Goal: Task Accomplishment & Management: Complete application form

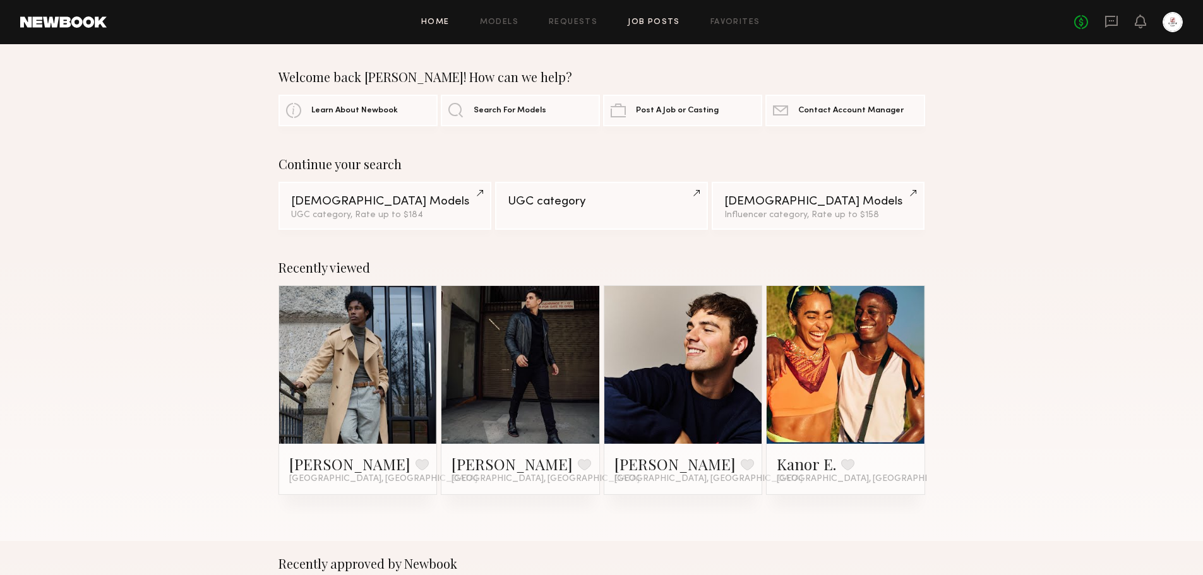
click at [676, 21] on link "Job Posts" at bounding box center [654, 22] width 52 height 8
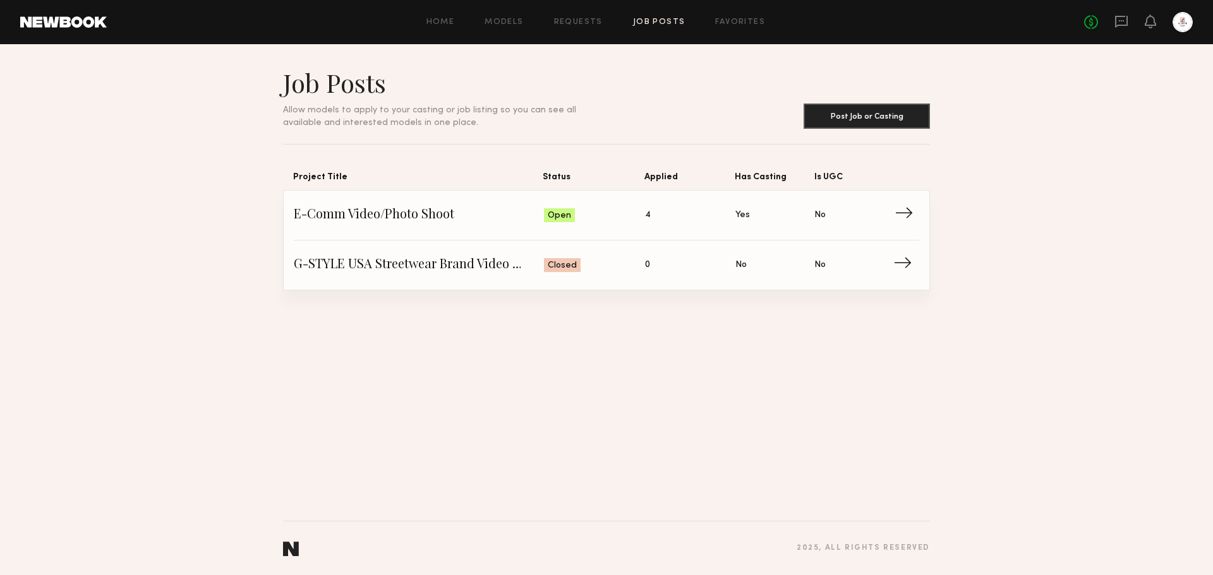
click at [909, 211] on span "→" at bounding box center [907, 215] width 26 height 19
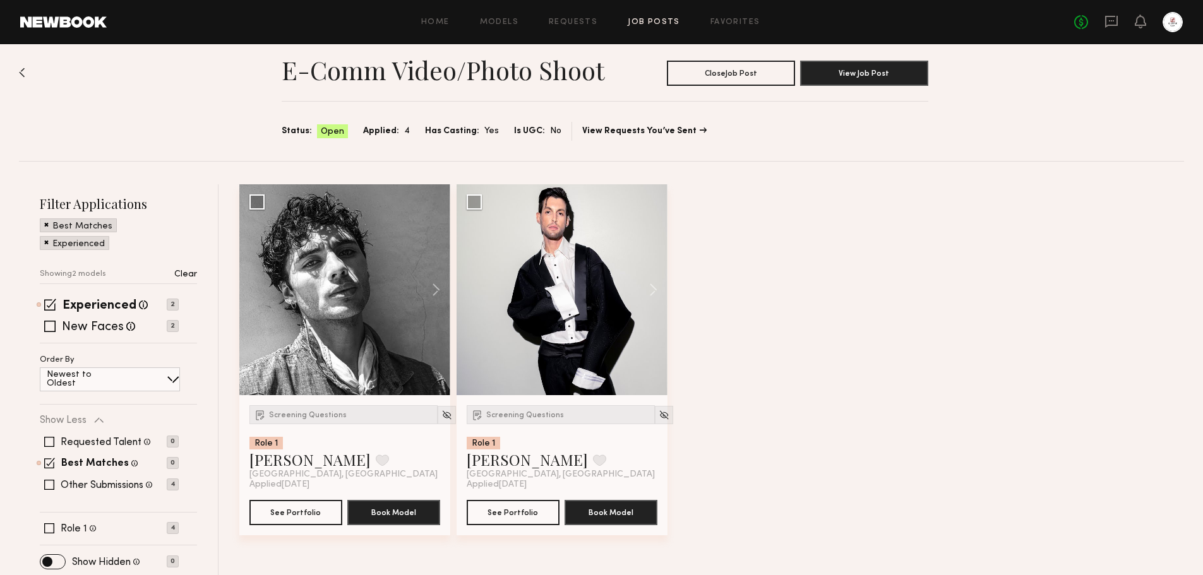
scroll to position [20, 0]
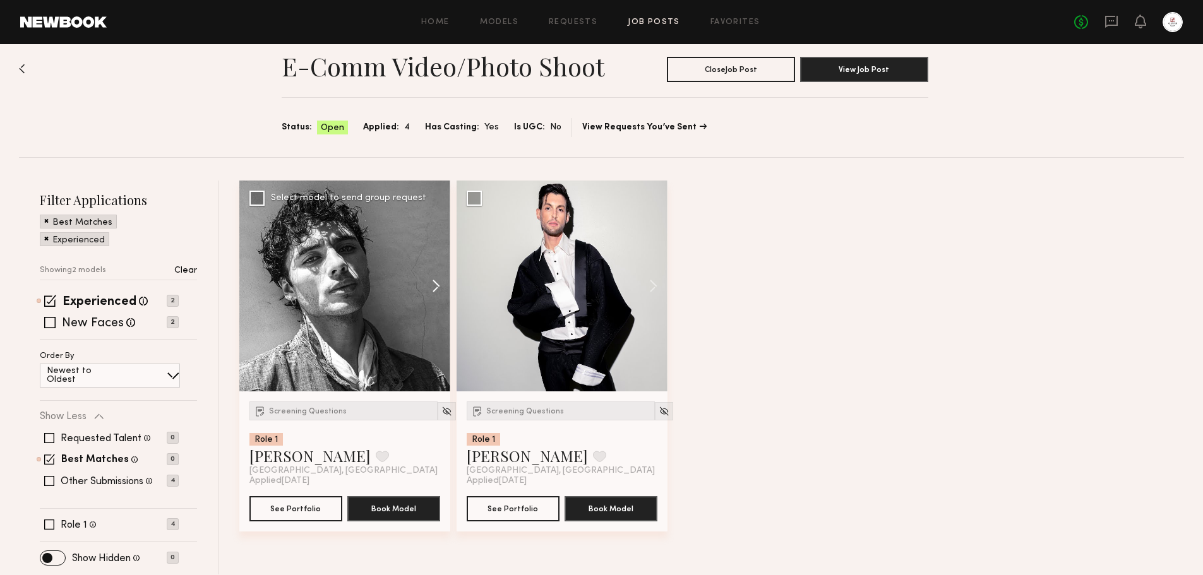
click at [434, 289] on button at bounding box center [430, 286] width 40 height 211
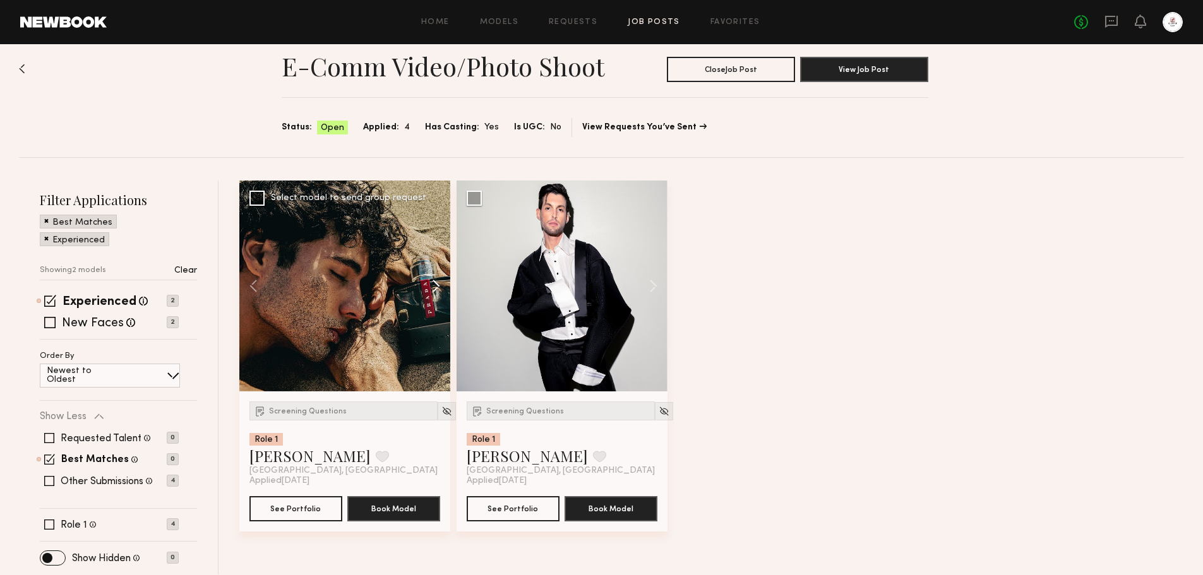
click at [434, 289] on button at bounding box center [430, 286] width 40 height 211
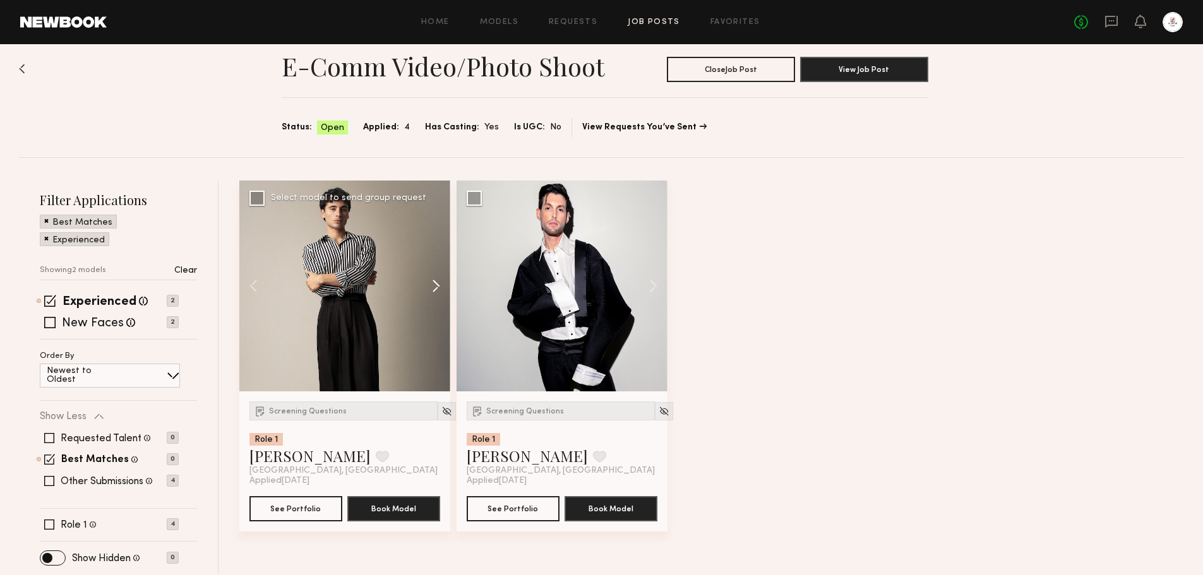
click at [434, 289] on button at bounding box center [430, 286] width 40 height 211
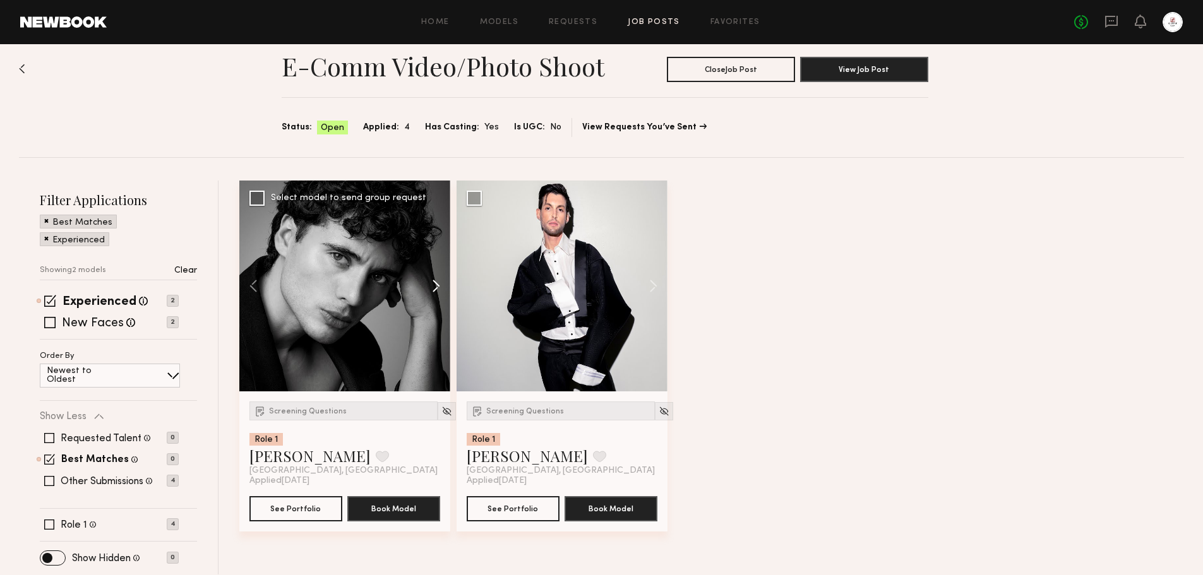
click at [434, 289] on button at bounding box center [430, 286] width 40 height 211
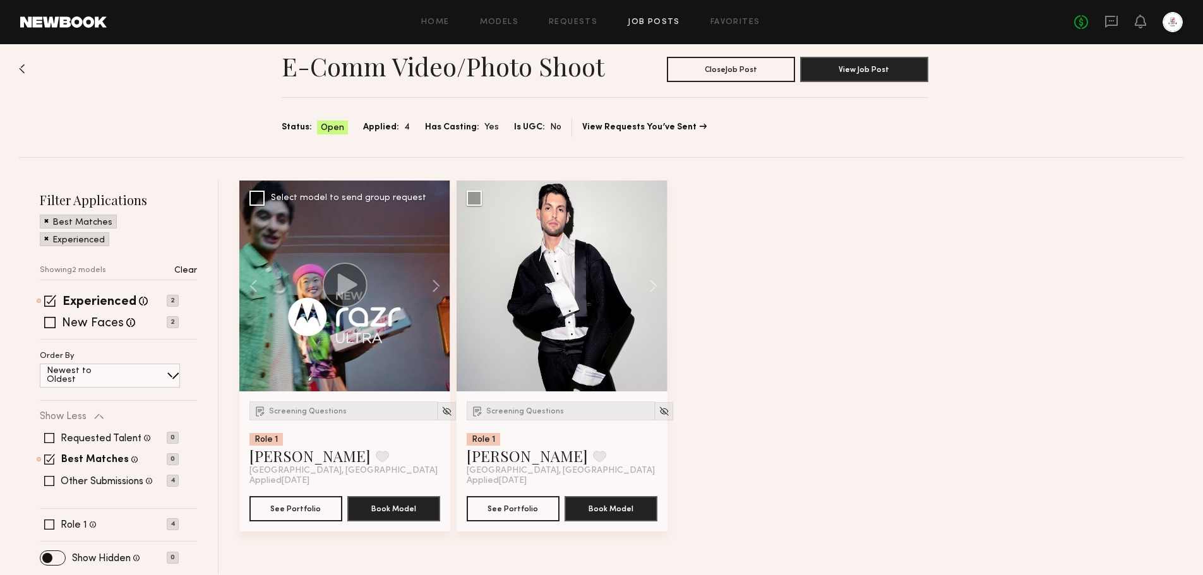
click at [354, 291] on circle at bounding box center [345, 285] width 45 height 45
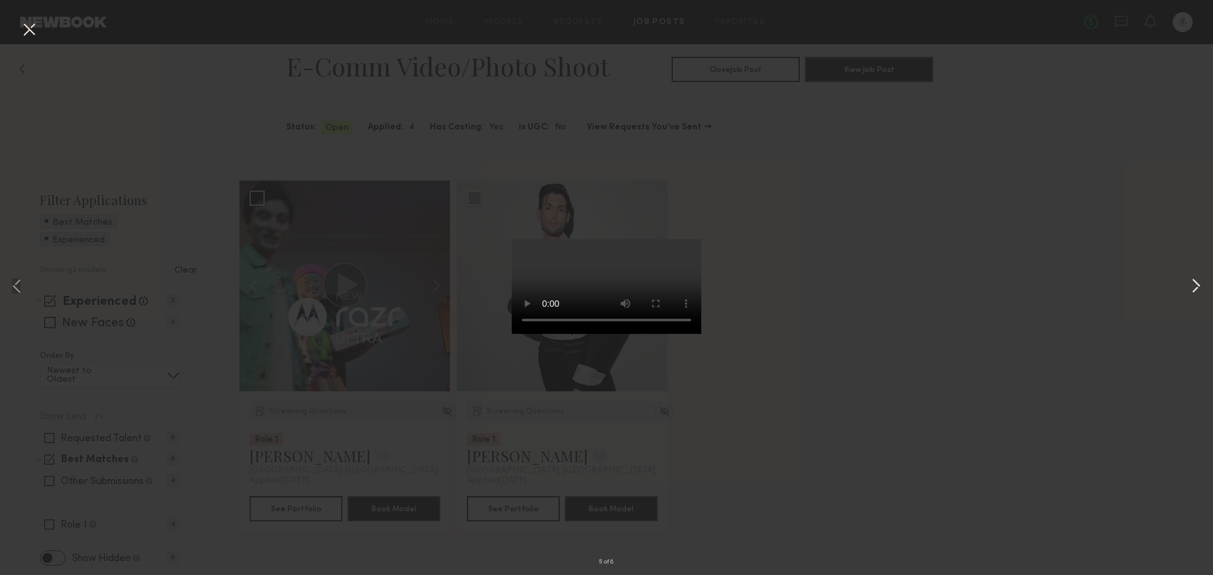
click at [1196, 281] on button at bounding box center [1195, 287] width 15 height 460
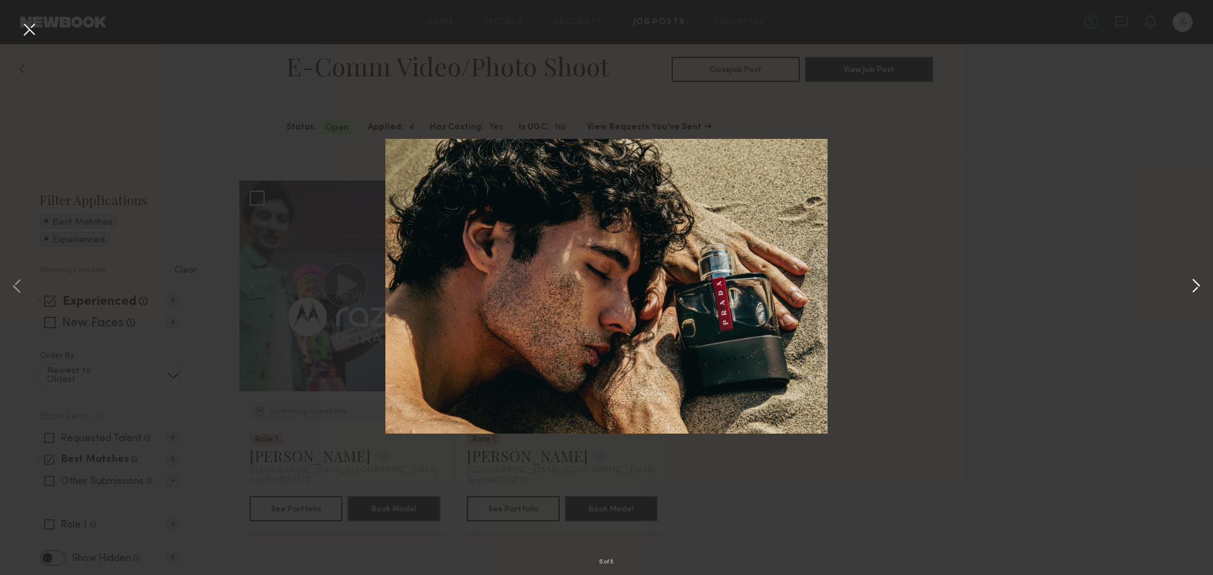
click at [1196, 281] on button at bounding box center [1195, 287] width 15 height 460
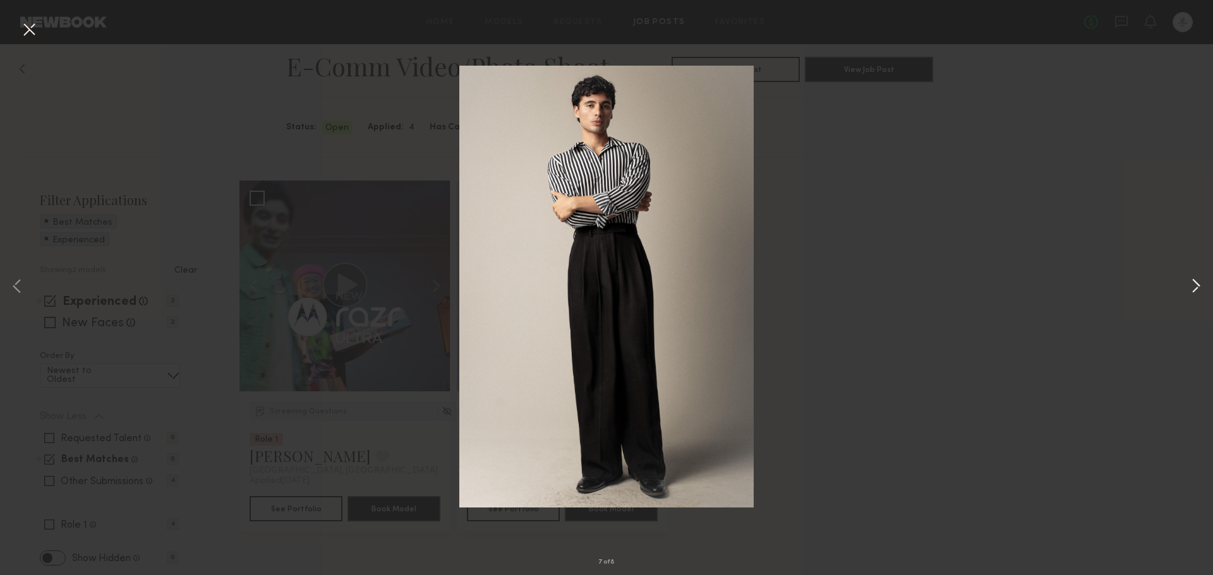
click at [1196, 281] on button at bounding box center [1195, 287] width 15 height 460
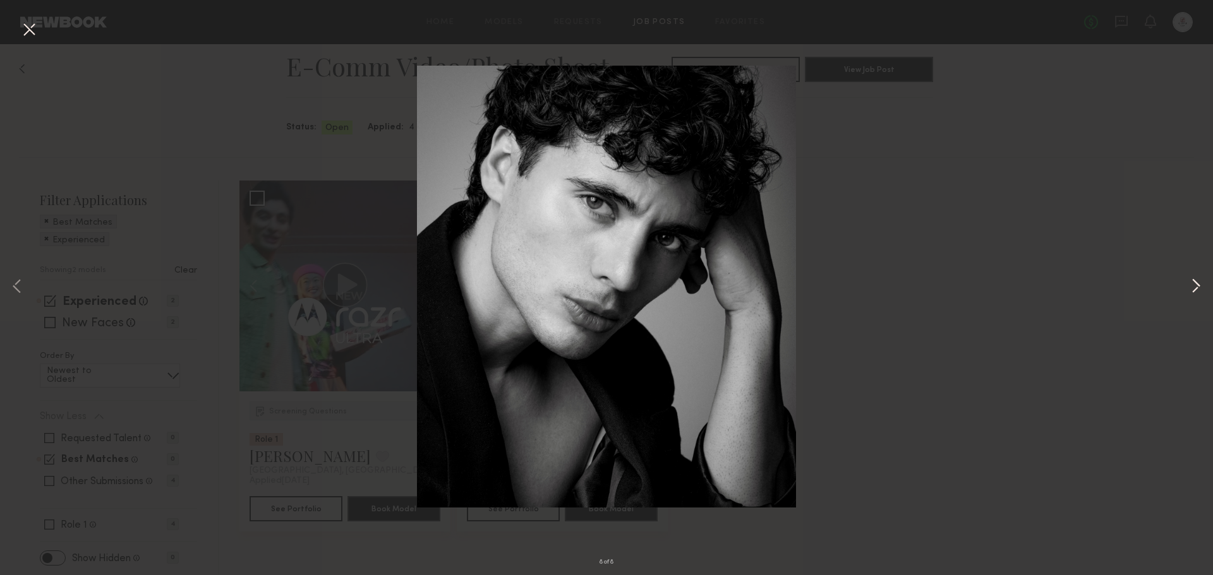
click at [1196, 281] on button at bounding box center [1195, 287] width 15 height 460
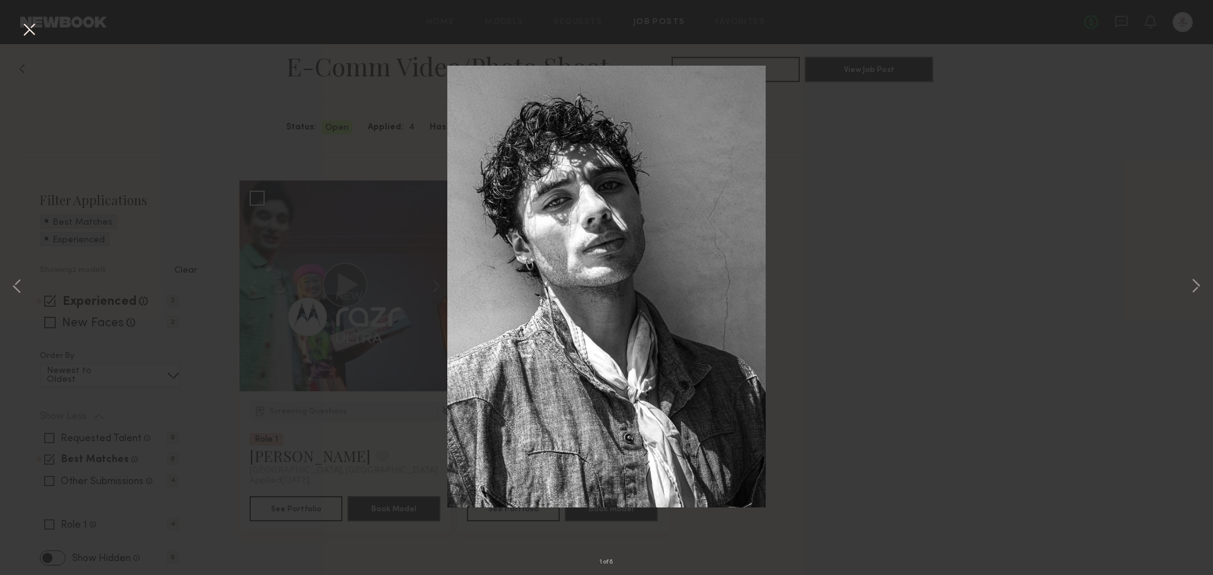
click at [1137, 291] on div "1 of 8" at bounding box center [606, 287] width 1213 height 575
click at [30, 28] on button at bounding box center [29, 30] width 20 height 23
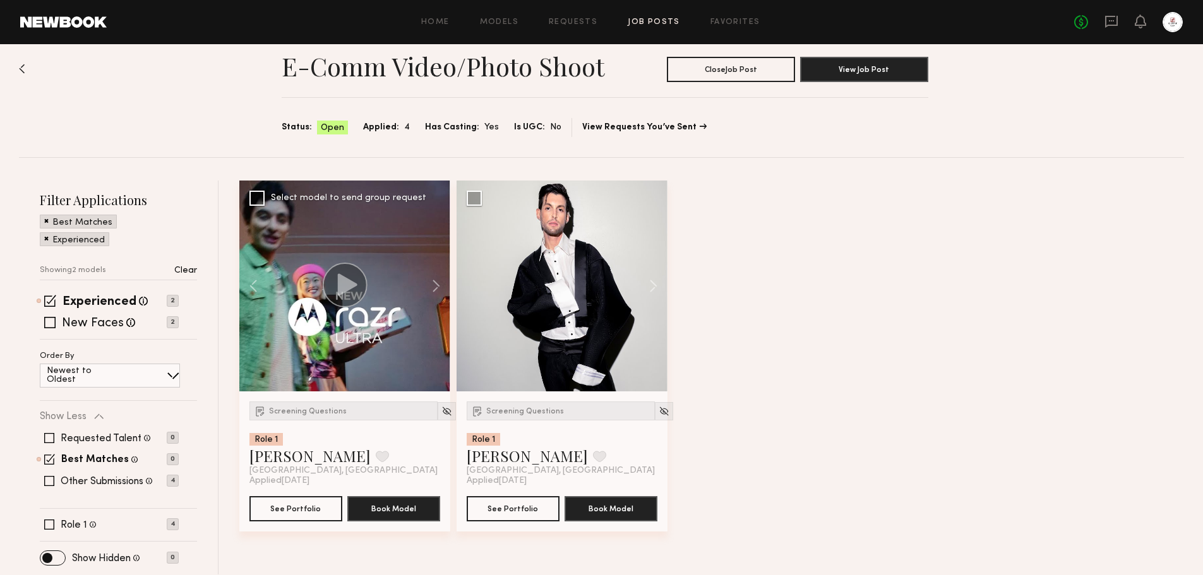
click at [329, 201] on div "Select model to send group request" at bounding box center [348, 198] width 155 height 9
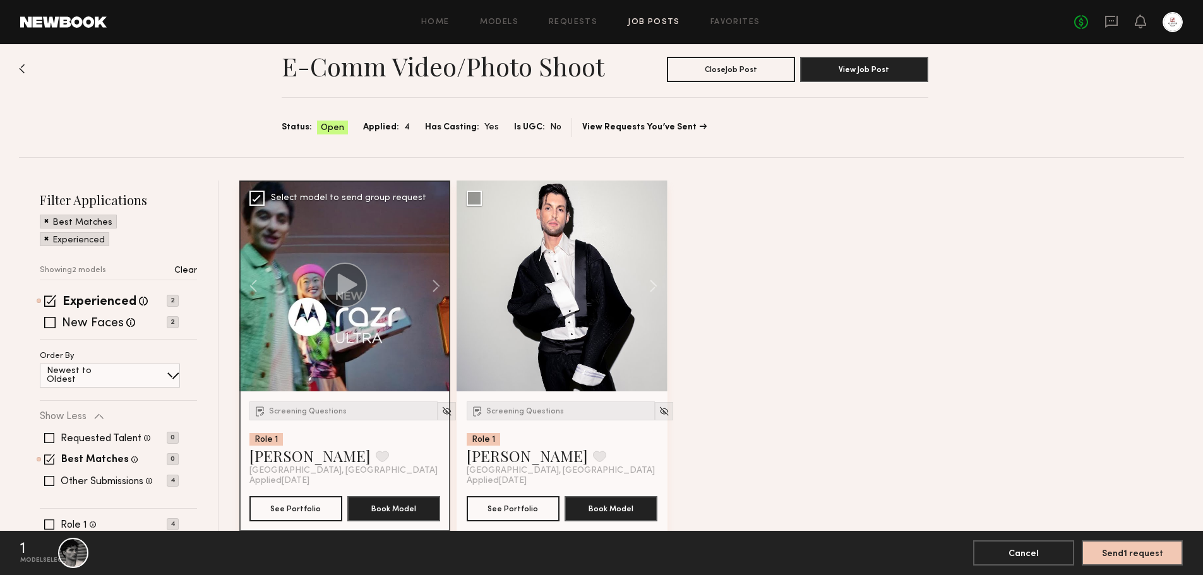
click at [329, 201] on div "Select model to send group request" at bounding box center [348, 198] width 155 height 9
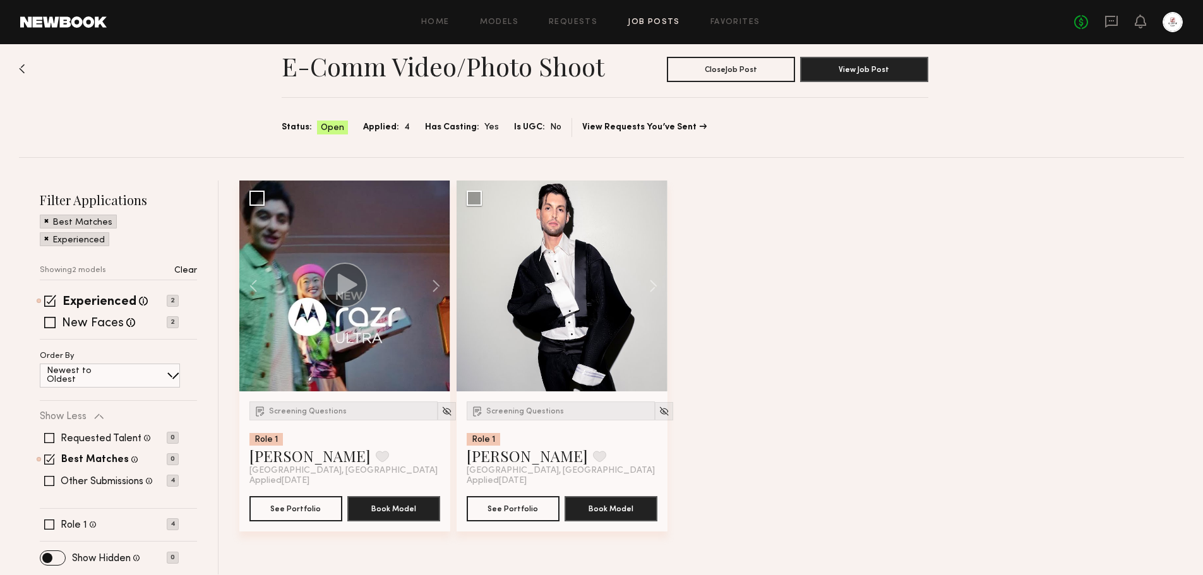
click at [900, 301] on div "Screening Questions Role 1 [PERSON_NAME] Favorite [GEOGRAPHIC_DATA], [GEOGRAPHI…" at bounding box center [714, 366] width 951 height 371
click at [263, 522] on div "Screening Questions Role 1 [PERSON_NAME] Favorite [GEOGRAPHIC_DATA], [GEOGRAPHI…" at bounding box center [344, 462] width 211 height 140
click at [270, 519] on button "See Portfolio" at bounding box center [295, 508] width 93 height 25
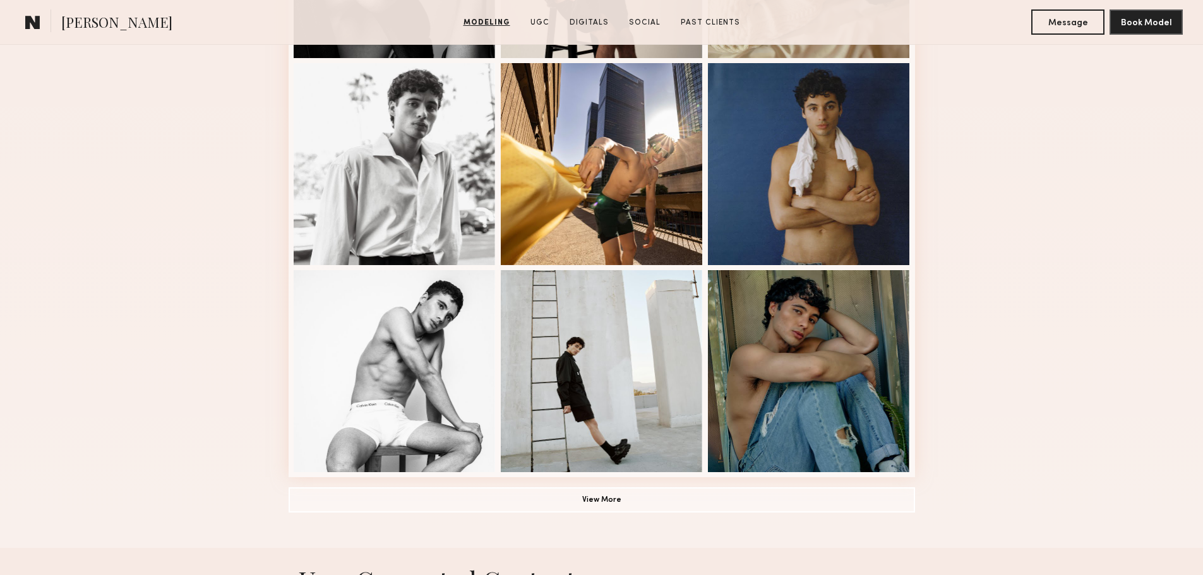
scroll to position [884, 0]
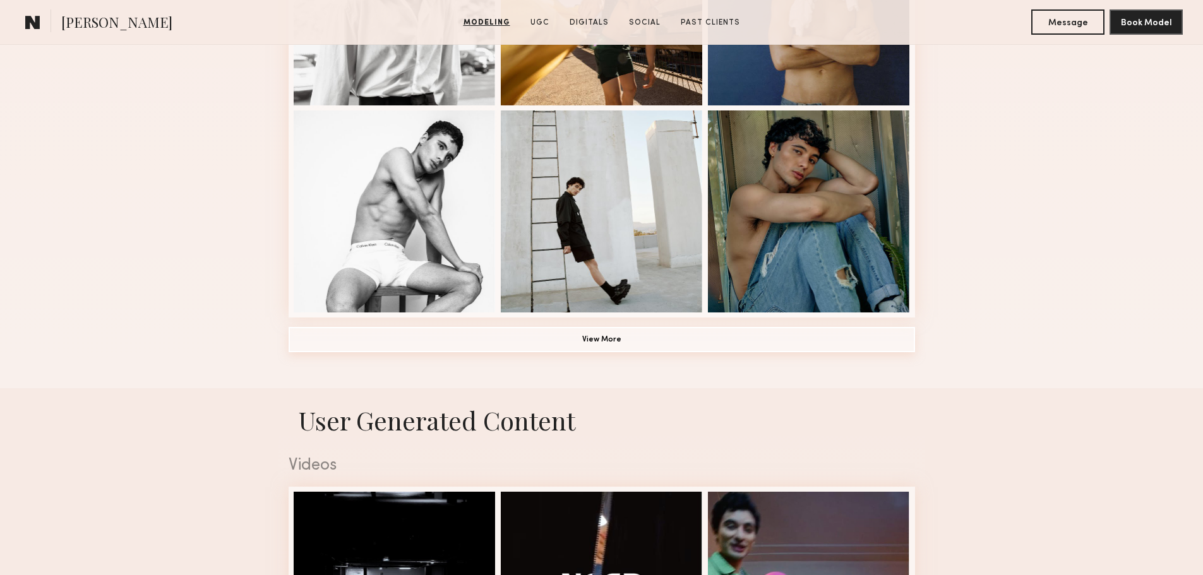
click at [584, 347] on button "View More" at bounding box center [602, 339] width 627 height 25
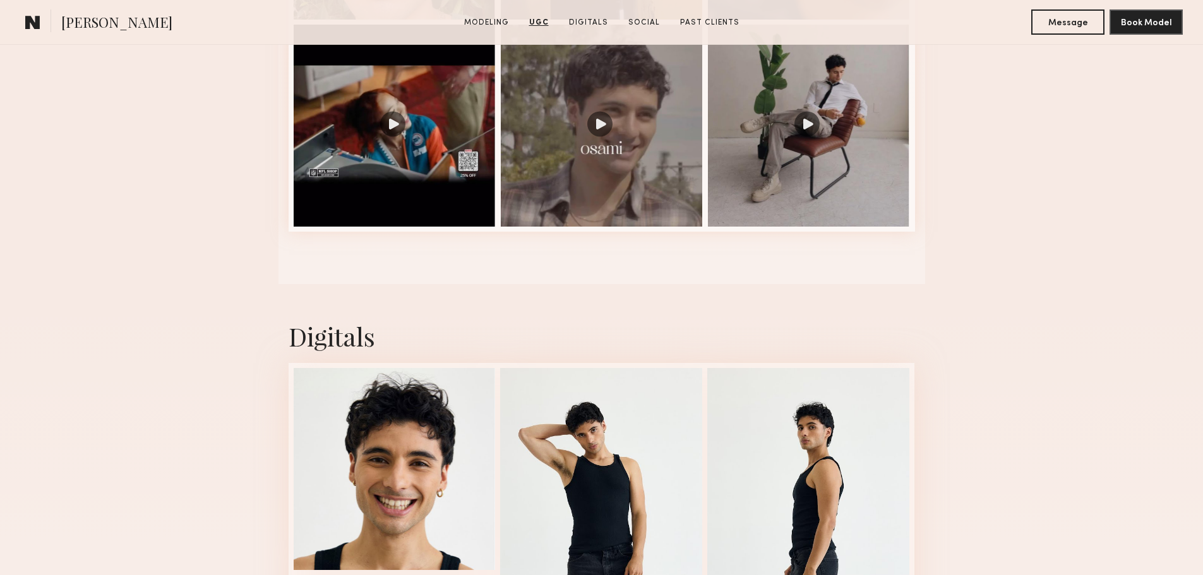
scroll to position [2400, 0]
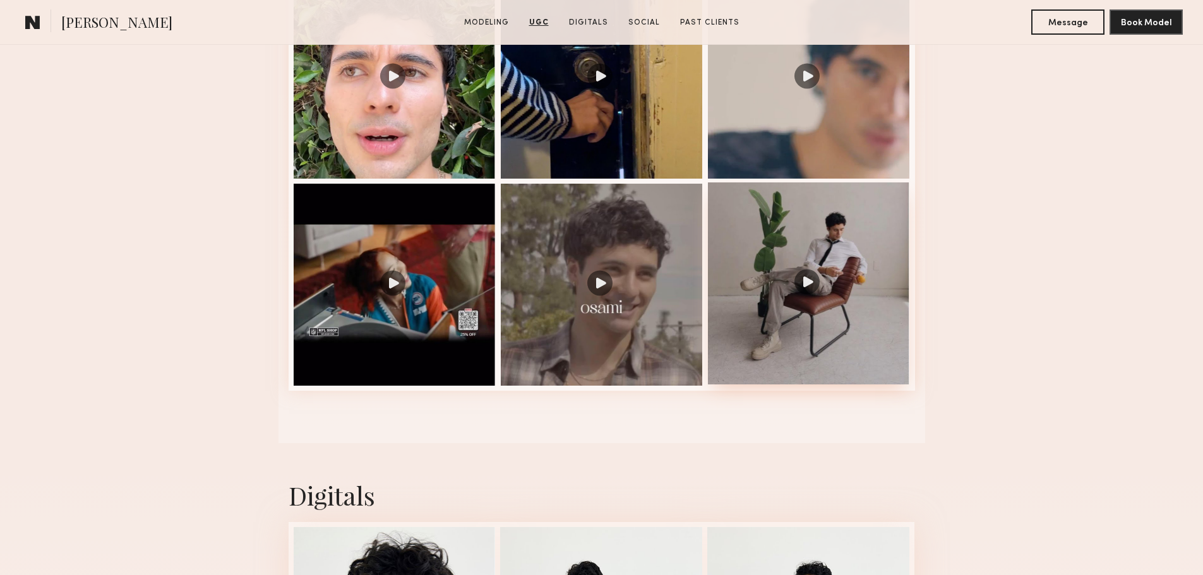
click at [876, 268] on div at bounding box center [809, 284] width 202 height 202
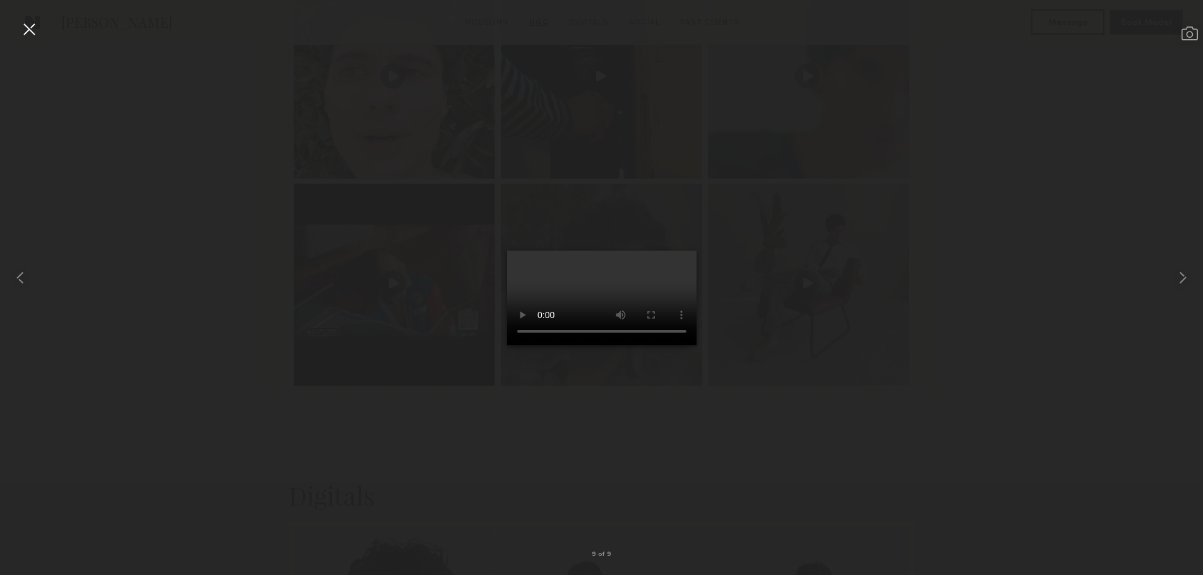
click at [1038, 318] on div at bounding box center [601, 277] width 1203 height 515
click at [37, 32] on div at bounding box center [29, 29] width 20 height 20
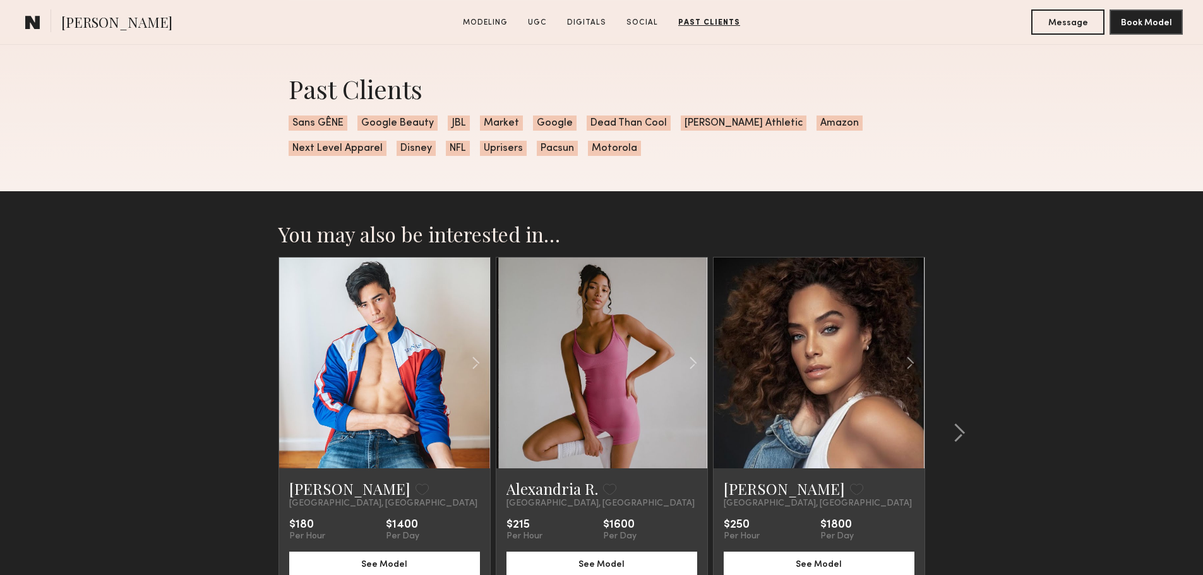
scroll to position [4042, 0]
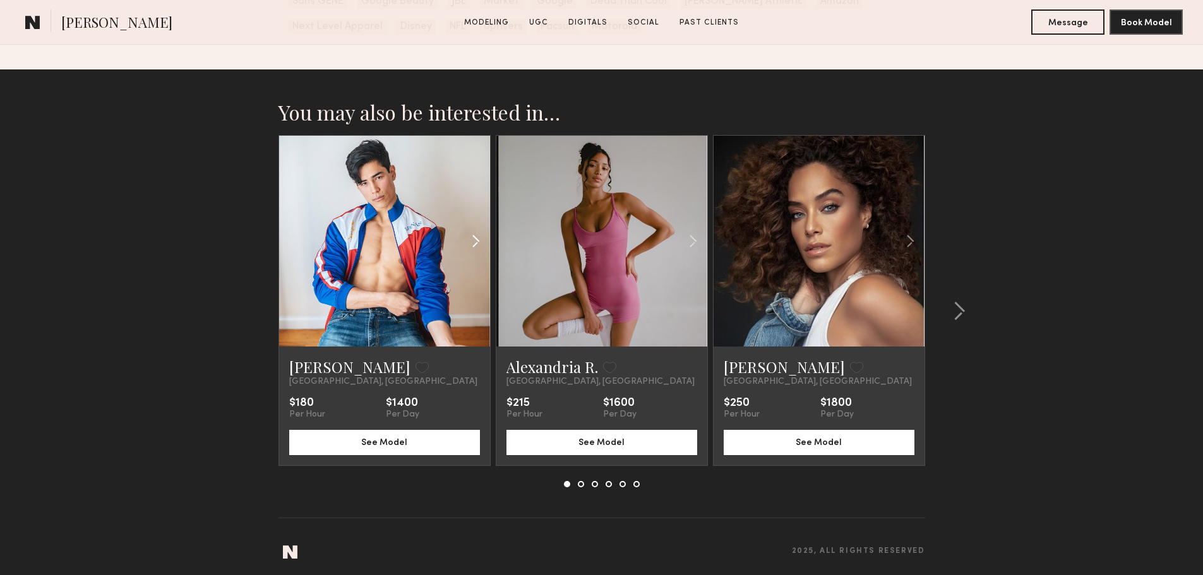
click at [476, 249] on common-icon at bounding box center [476, 241] width 18 height 24
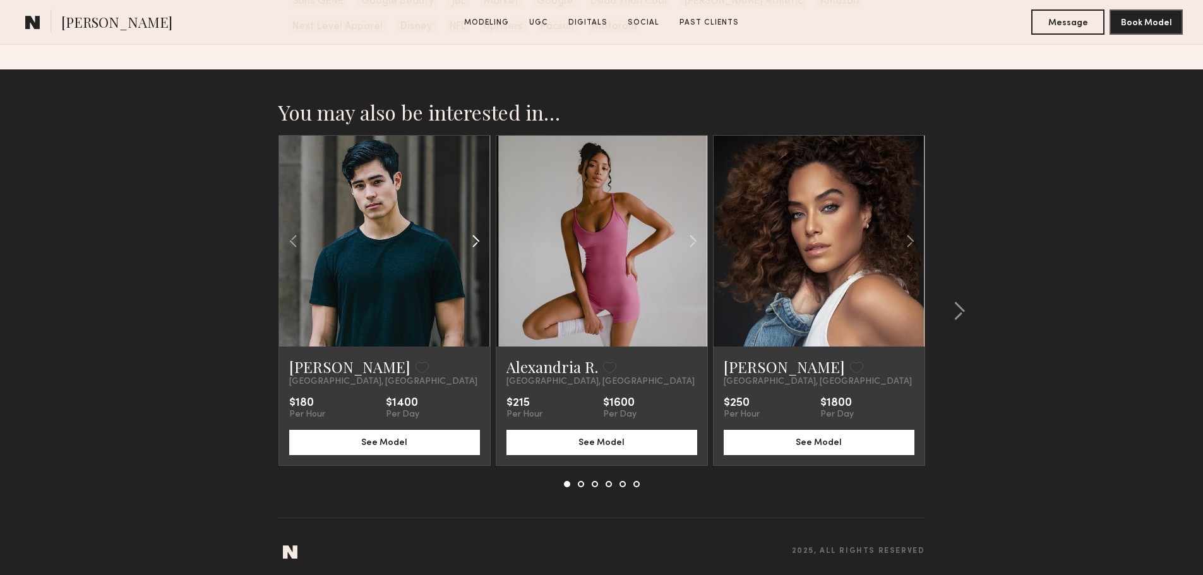
click at [476, 249] on common-icon at bounding box center [476, 241] width 18 height 24
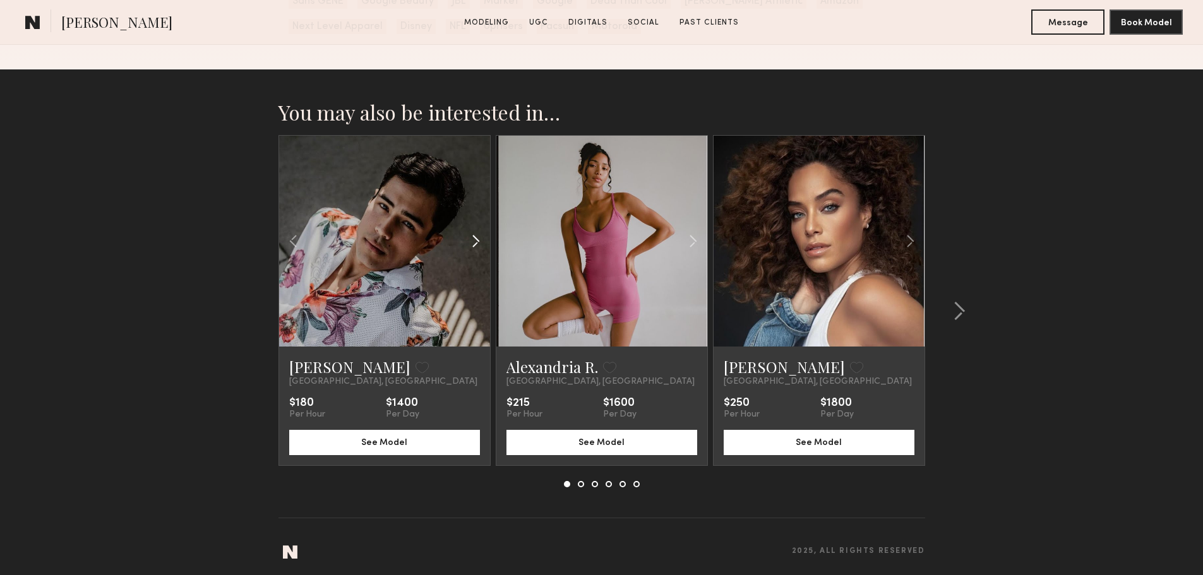
click at [476, 249] on common-icon at bounding box center [476, 241] width 18 height 24
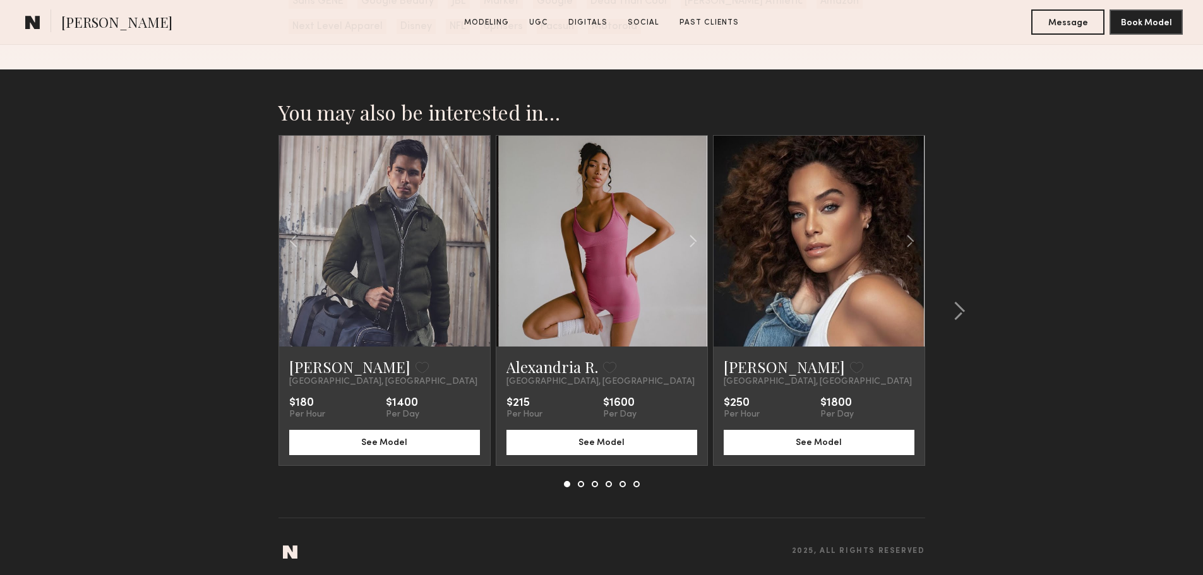
click at [476, 249] on div at bounding box center [384, 241] width 211 height 211
click at [949, 321] on button at bounding box center [955, 311] width 20 height 20
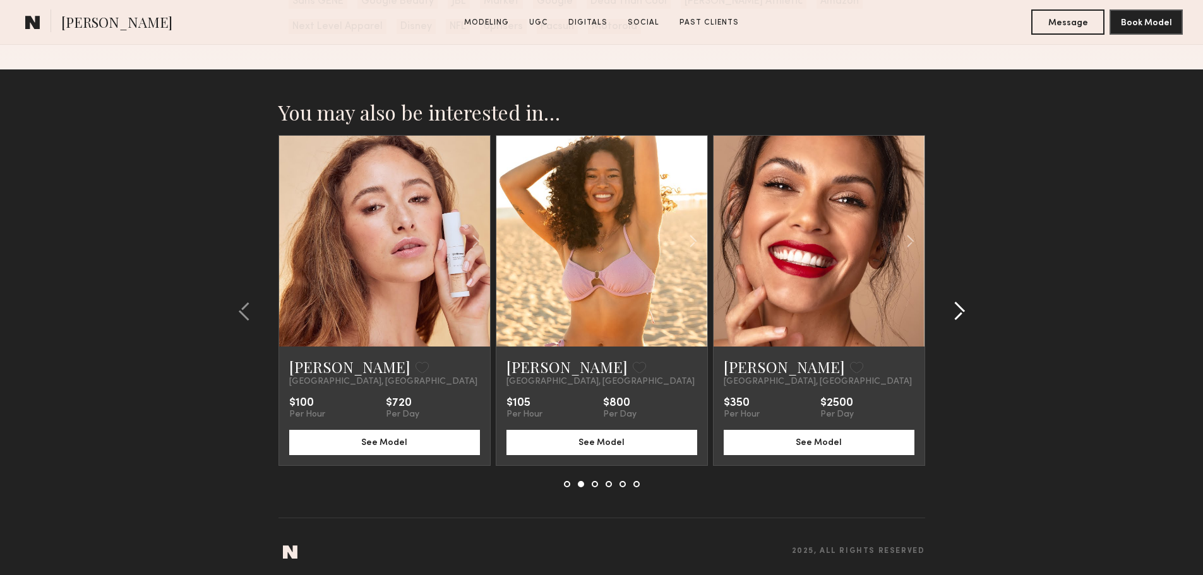
click at [949, 321] on button at bounding box center [955, 311] width 20 height 20
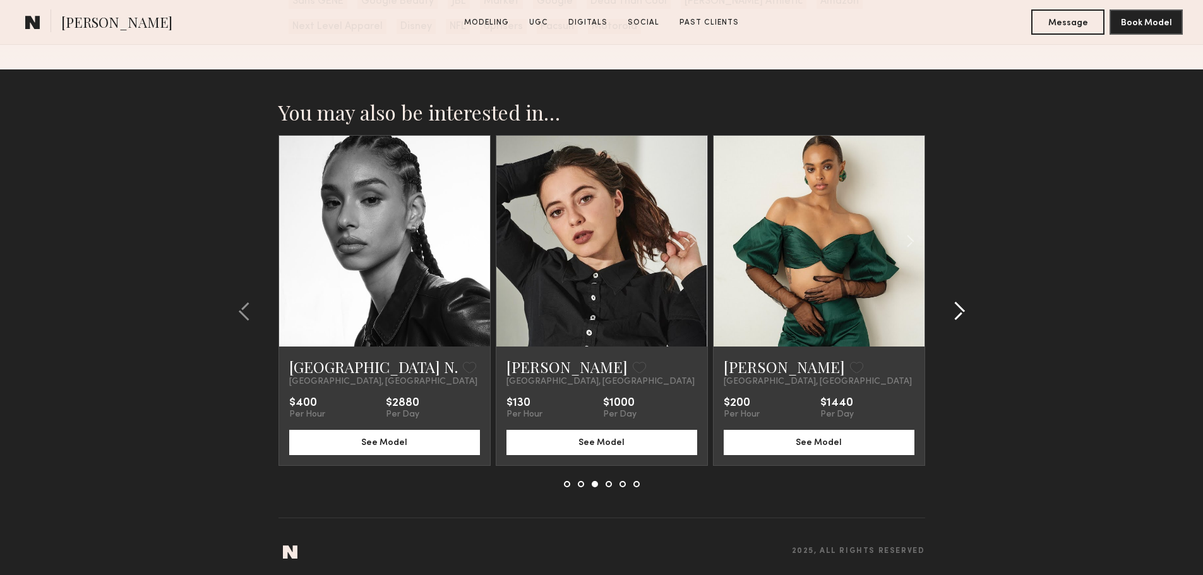
click at [949, 321] on button at bounding box center [955, 311] width 20 height 20
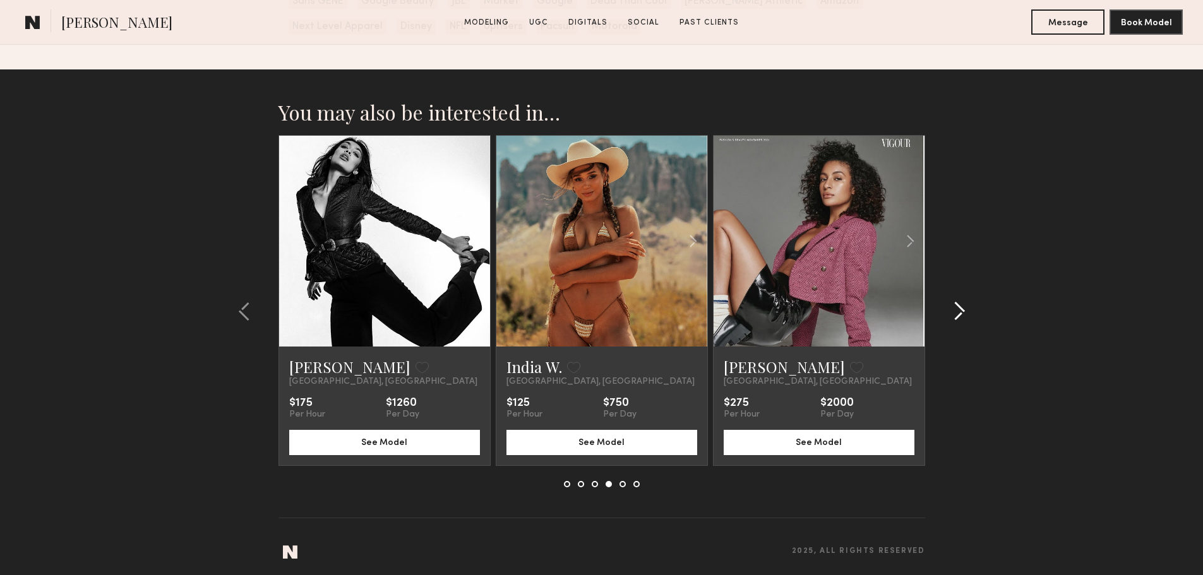
click at [949, 321] on button at bounding box center [955, 311] width 20 height 20
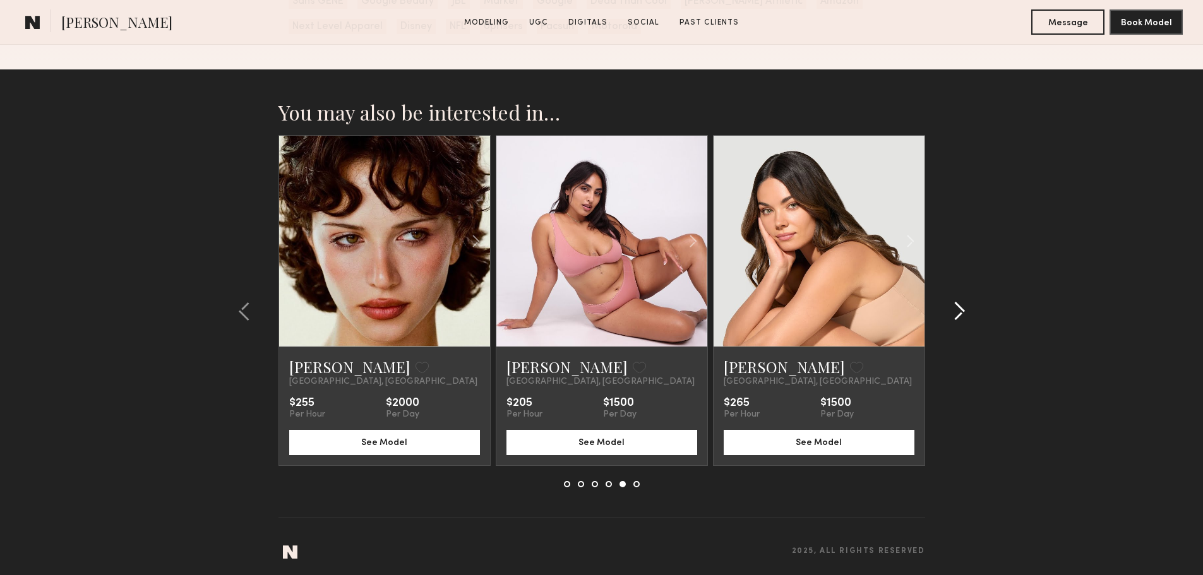
click at [949, 321] on button at bounding box center [955, 311] width 20 height 20
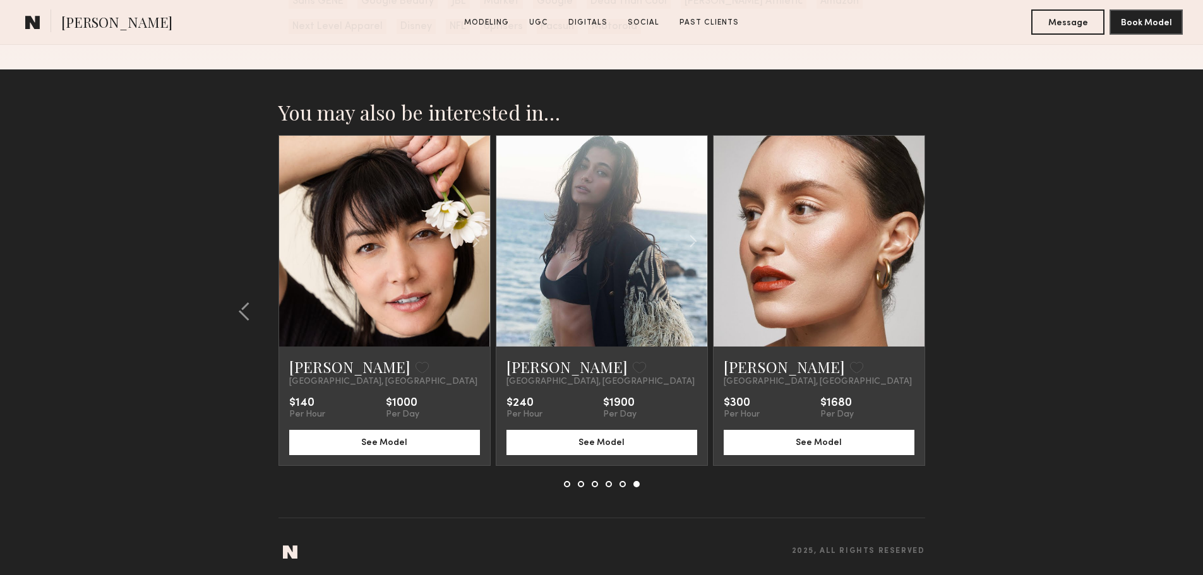
click at [949, 323] on section "You may also be interested in… Chase M. Favorite Los Angeles, CA $180 Per Hour …" at bounding box center [601, 324] width 1203 height 511
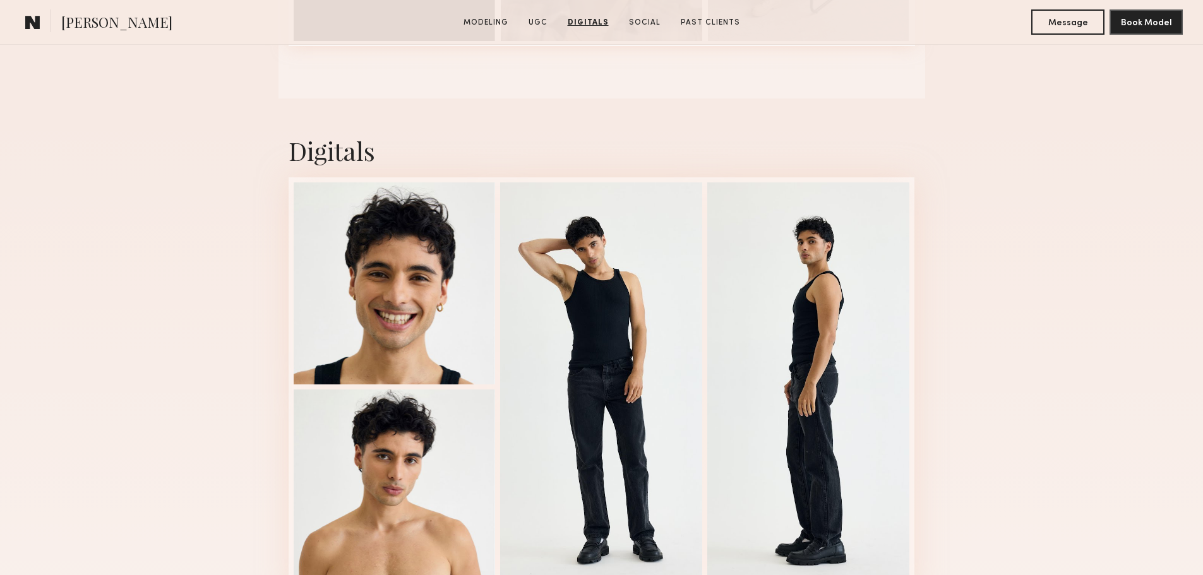
scroll to position [2731, 0]
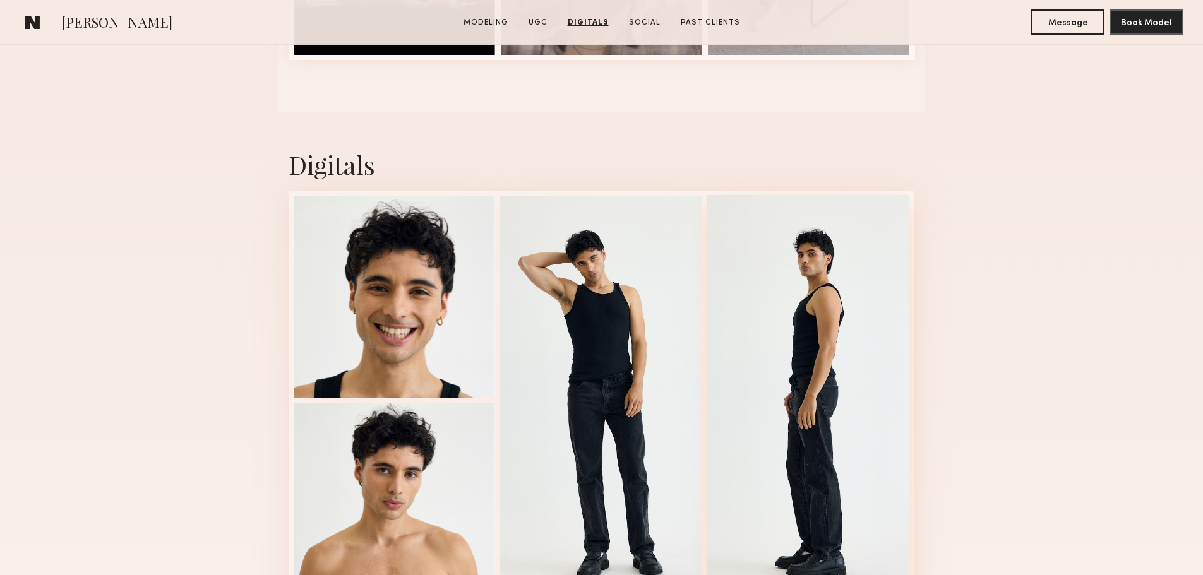
click at [850, 321] on div at bounding box center [808, 399] width 202 height 409
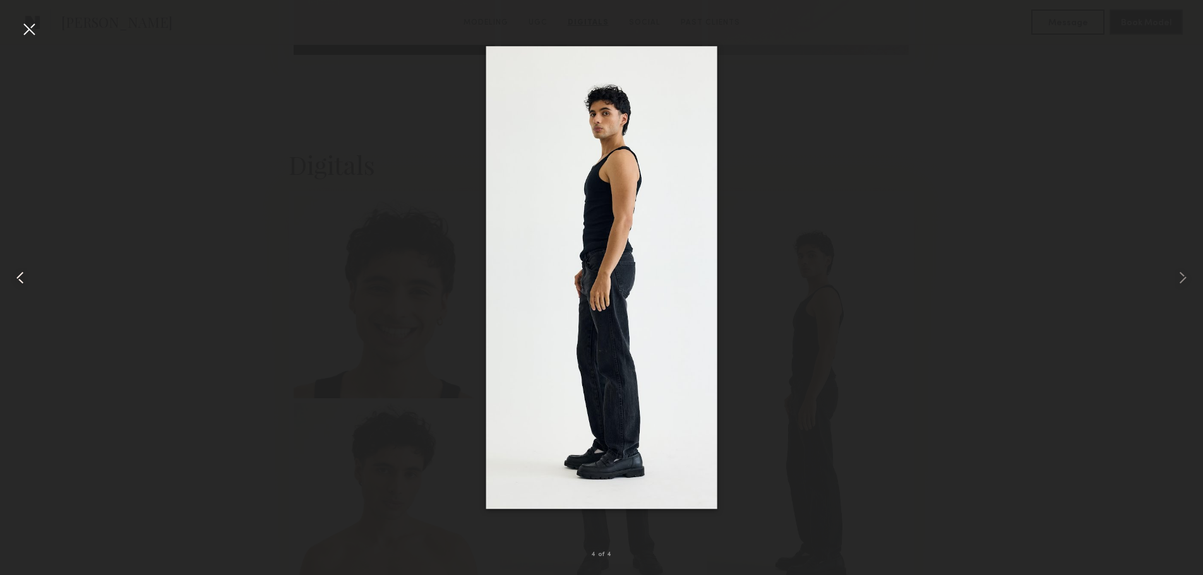
click at [13, 279] on common-icon at bounding box center [20, 278] width 20 height 20
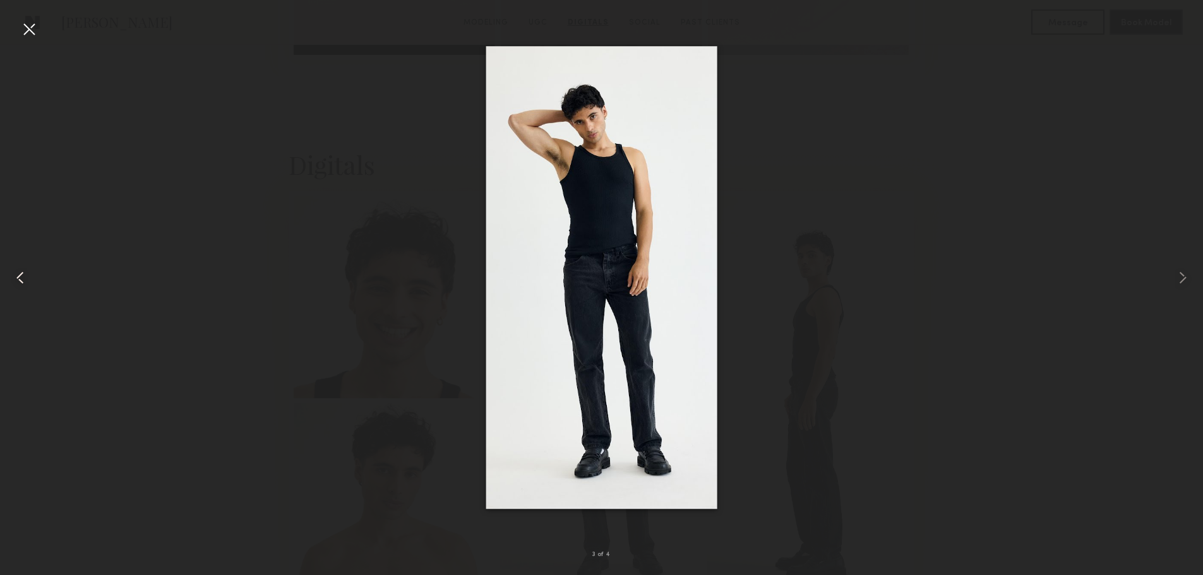
click at [13, 279] on common-icon at bounding box center [20, 278] width 20 height 20
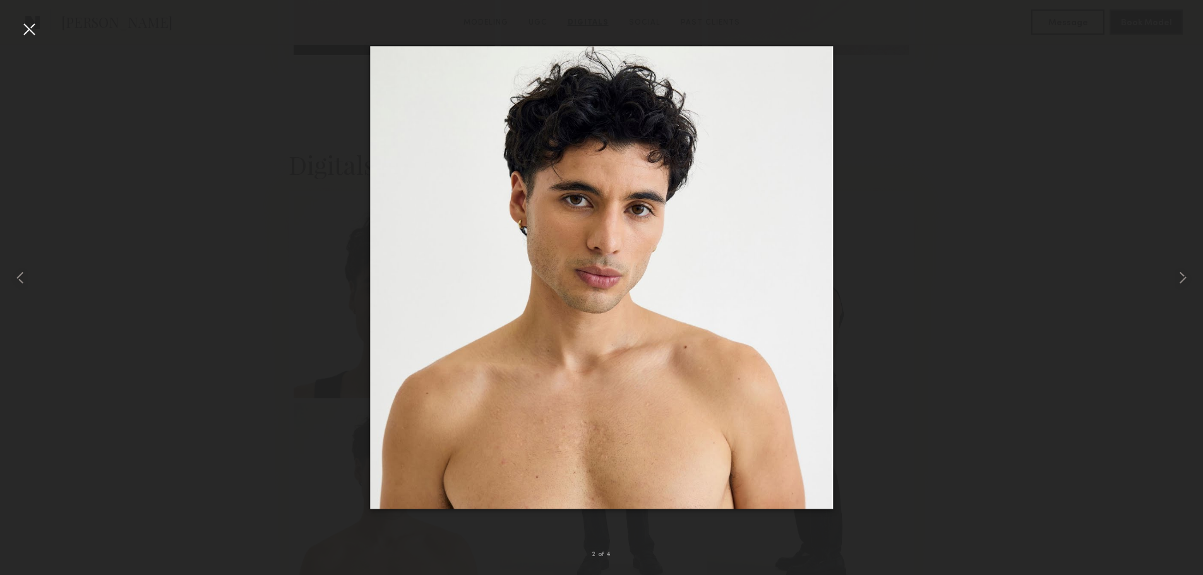
click at [31, 27] on div at bounding box center [29, 29] width 20 height 20
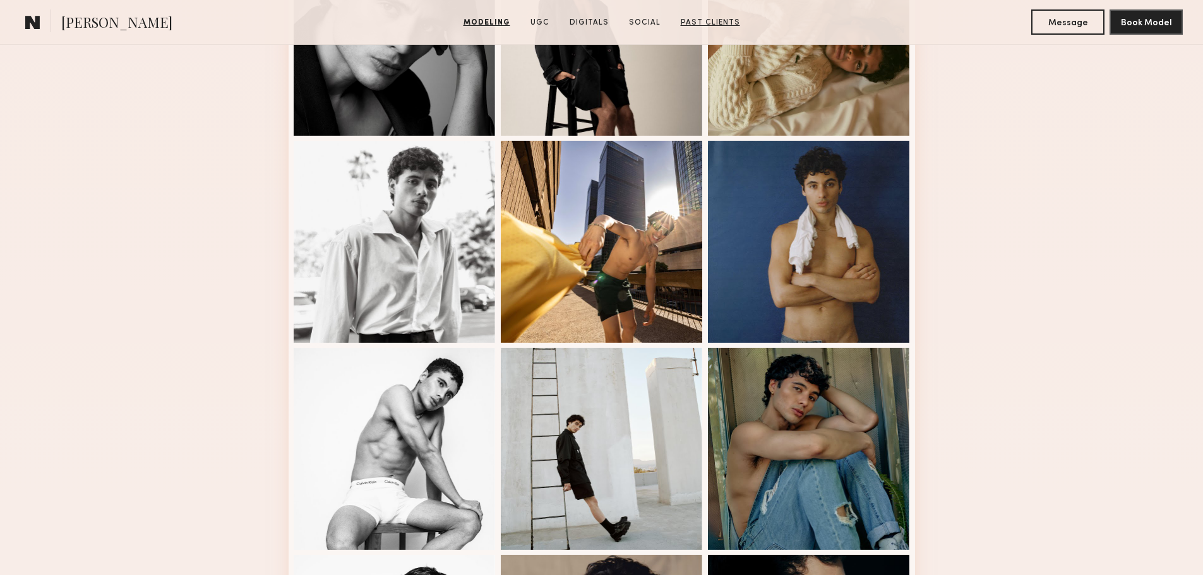
click at [697, 23] on link "Past Clients" at bounding box center [710, 22] width 69 height 11
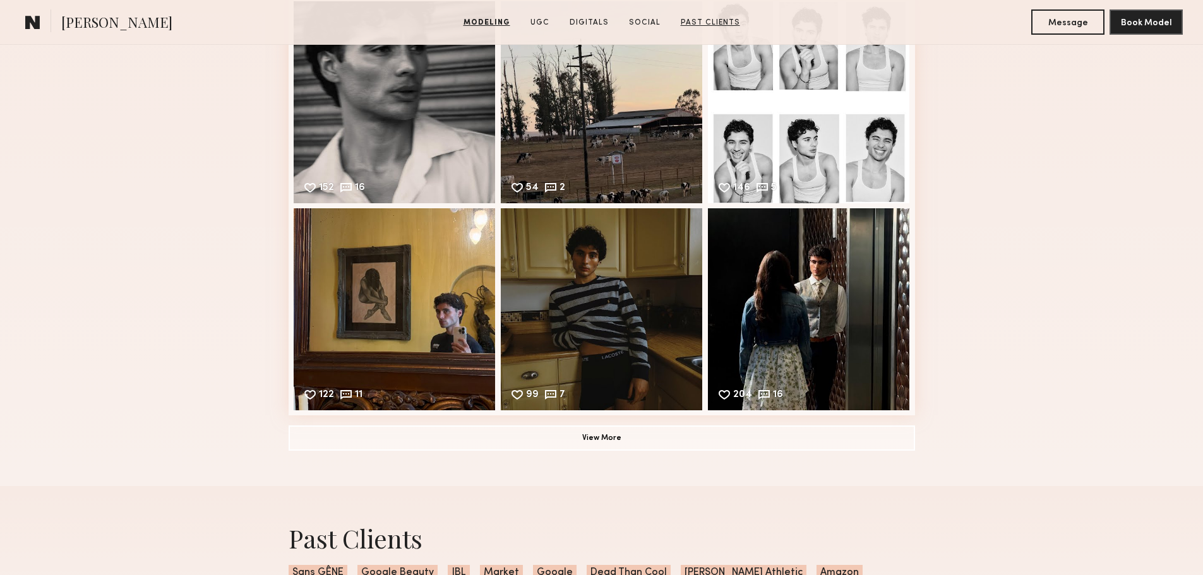
scroll to position [3890, 0]
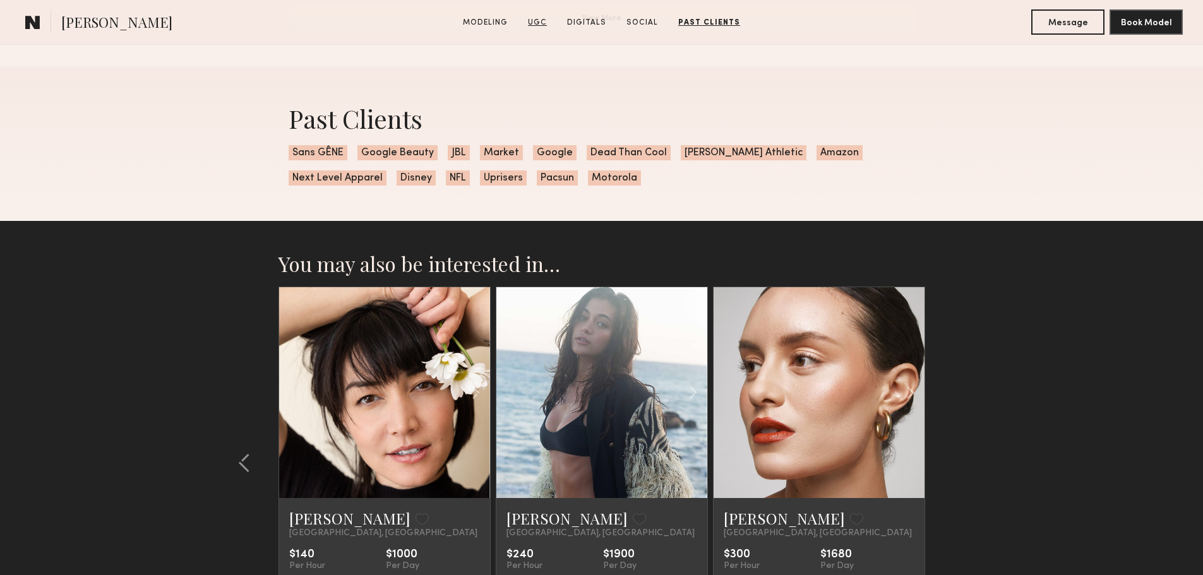
click at [537, 27] on link "UGC" at bounding box center [537, 22] width 29 height 11
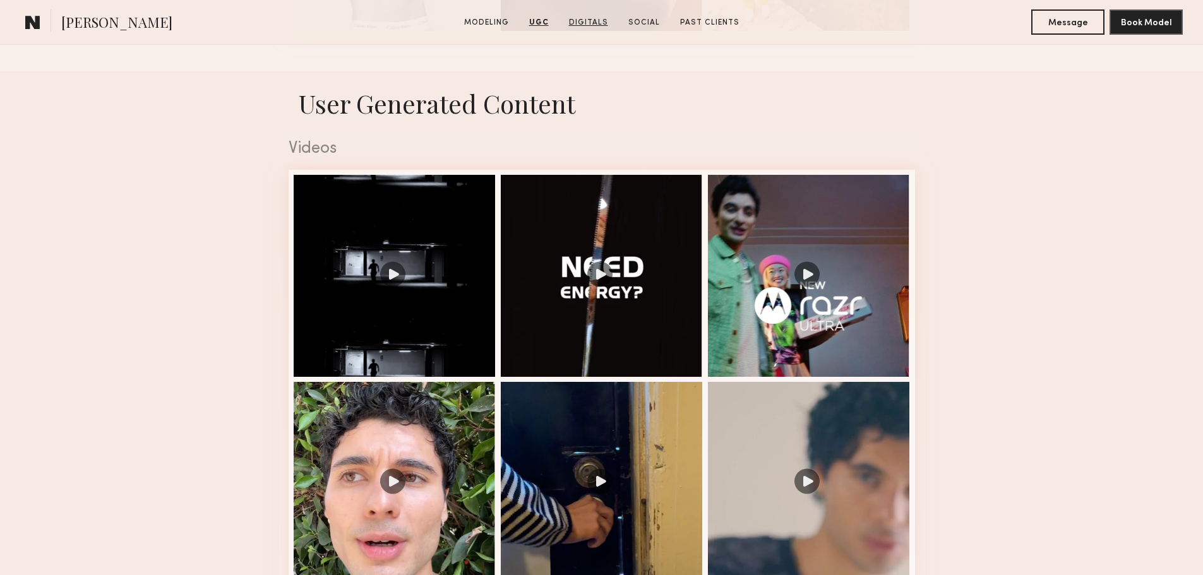
click at [587, 25] on link "Digitals" at bounding box center [588, 22] width 49 height 11
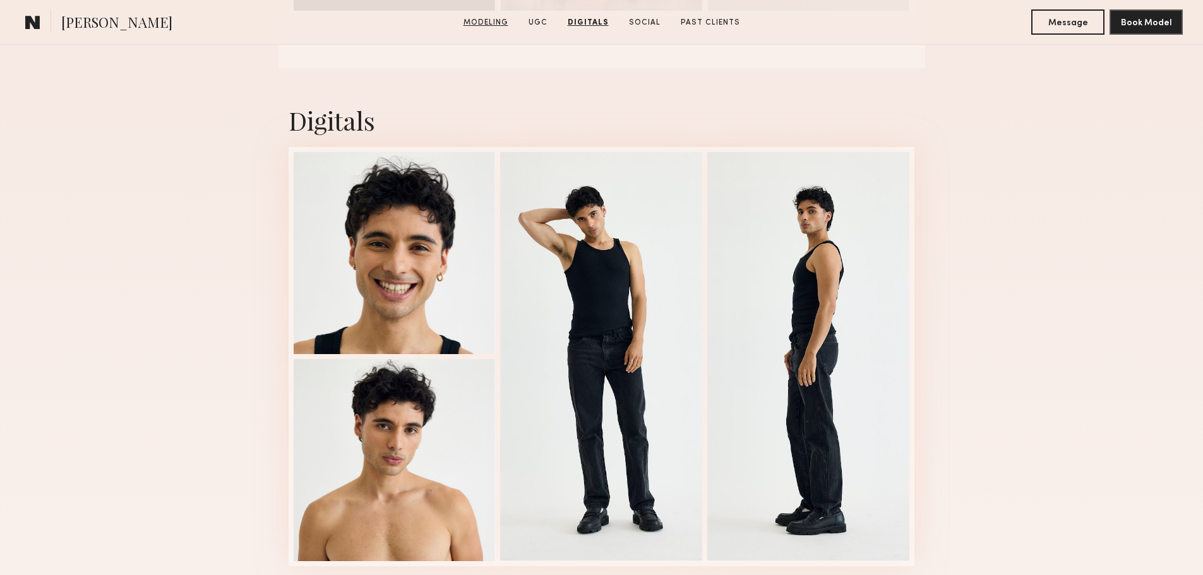
click at [489, 21] on link "Modeling" at bounding box center [486, 22] width 55 height 11
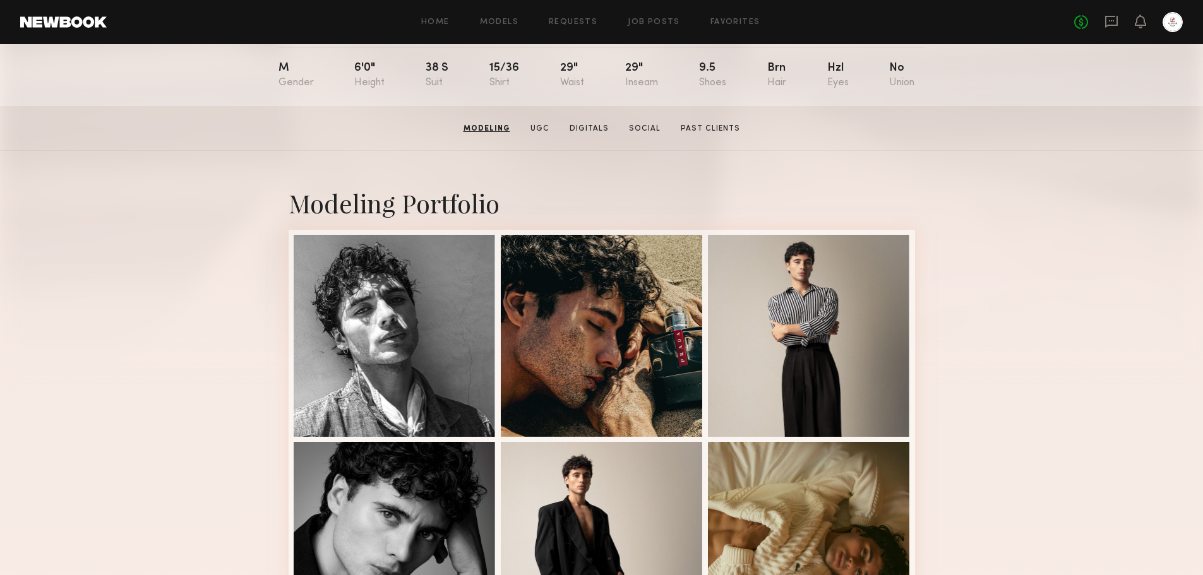
scroll to position [28, 0]
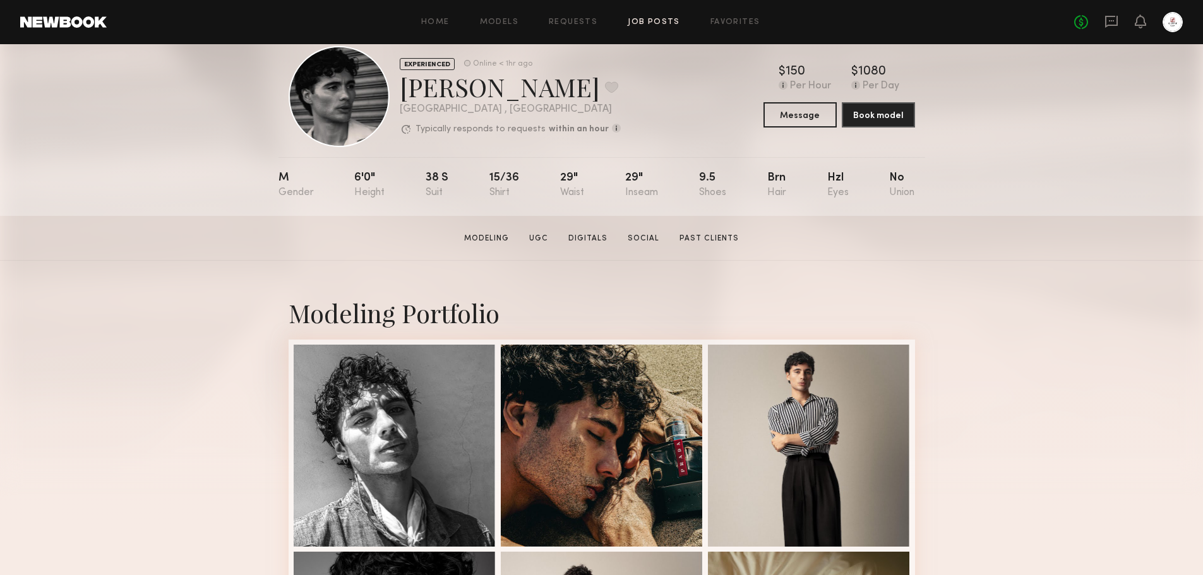
click at [651, 19] on link "Job Posts" at bounding box center [654, 22] width 52 height 8
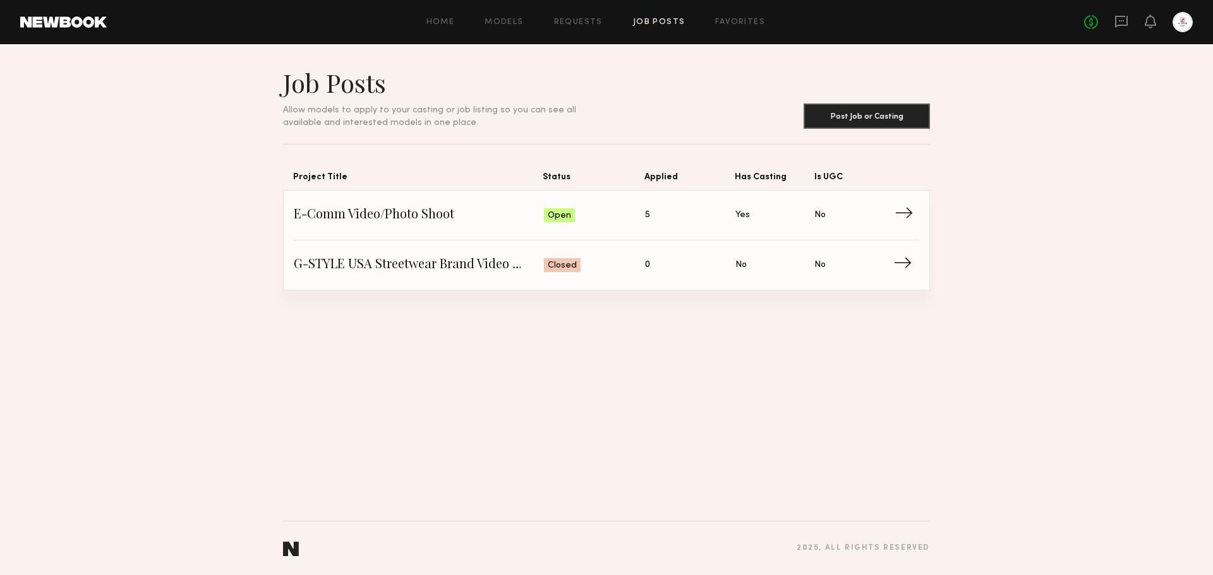
click at [906, 218] on span "→" at bounding box center [907, 215] width 26 height 19
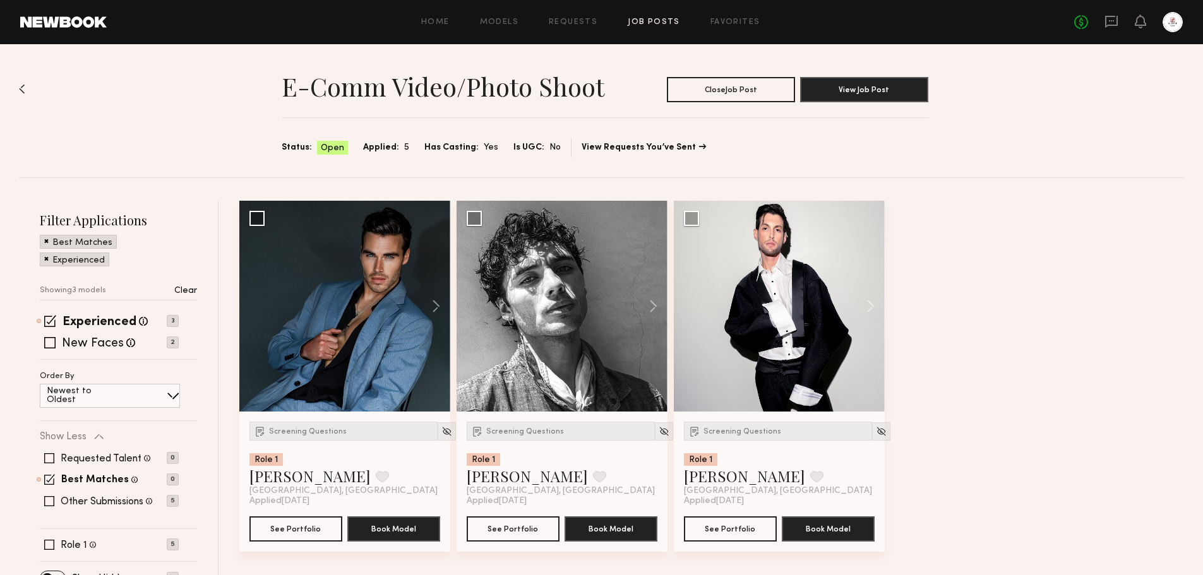
scroll to position [20, 0]
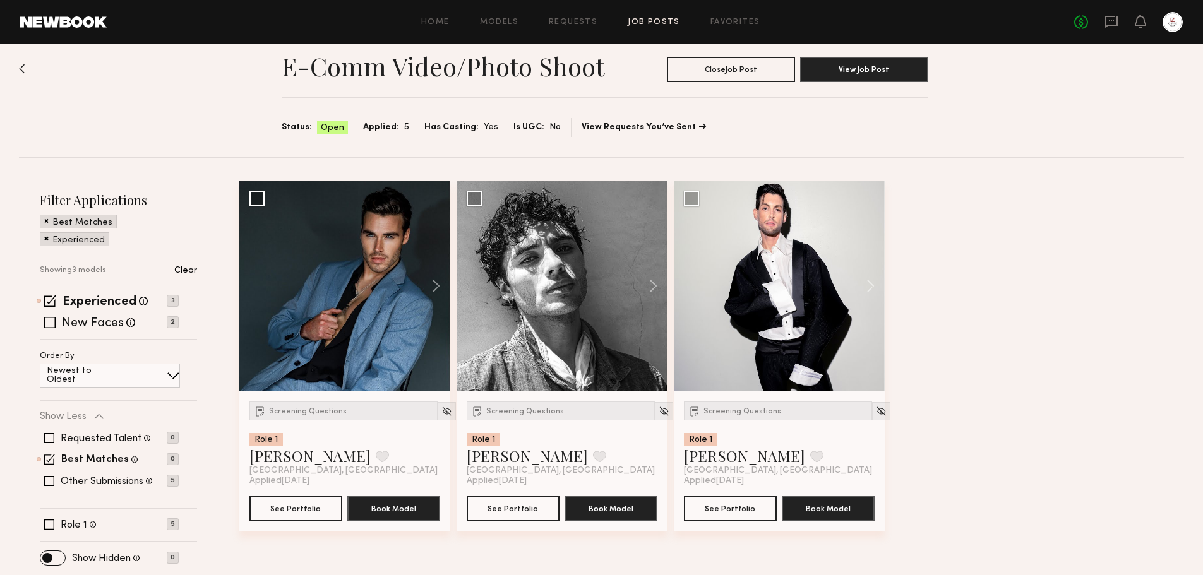
click at [177, 273] on p "Clear" at bounding box center [185, 271] width 23 height 9
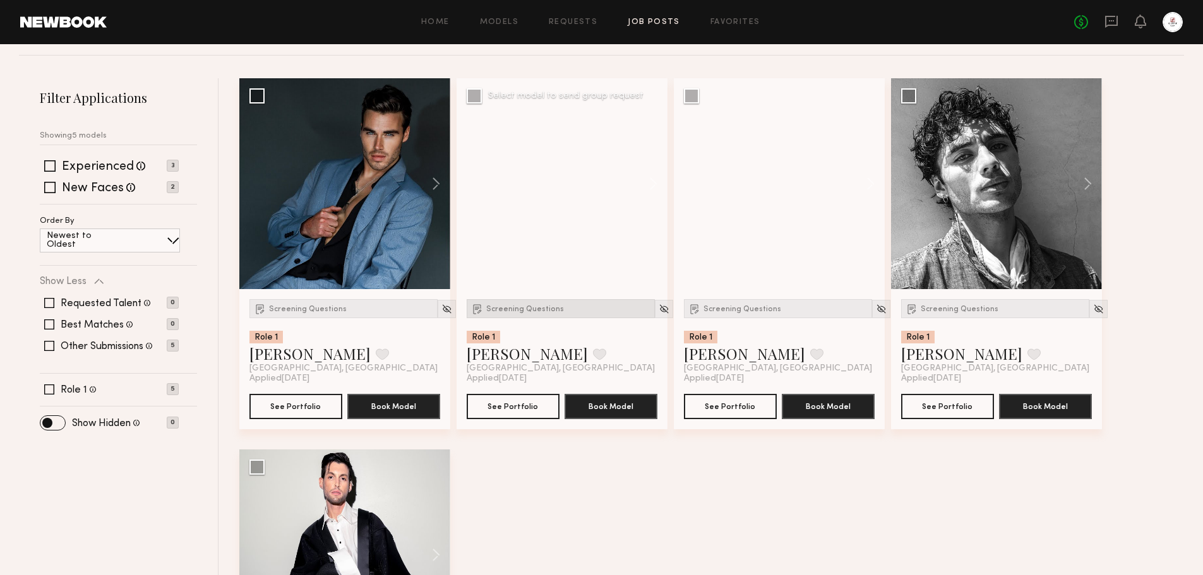
scroll to position [126, 0]
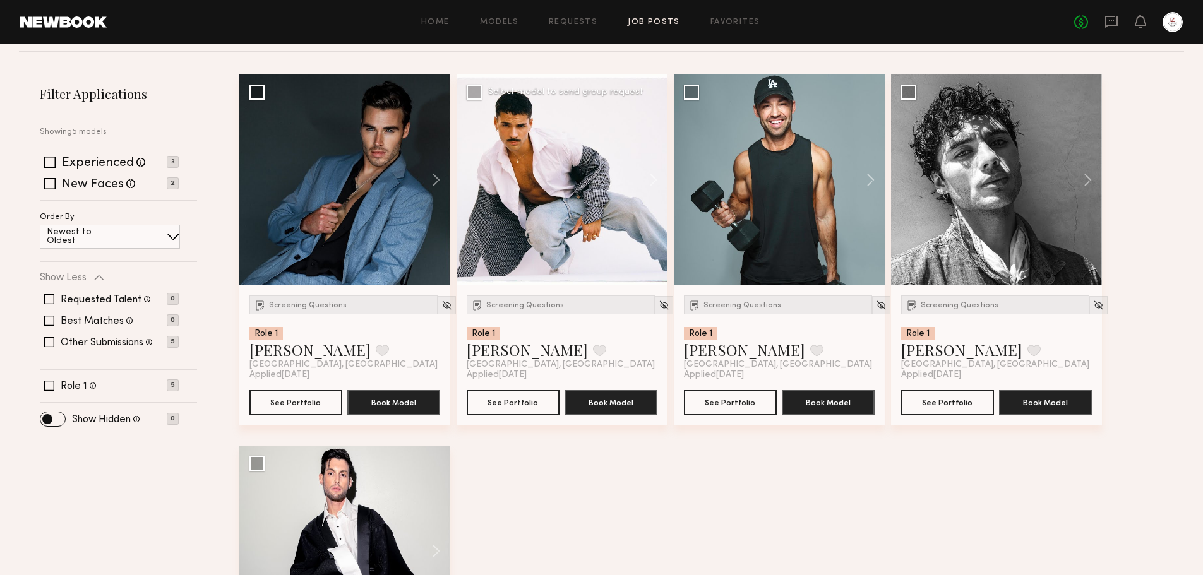
click at [562, 208] on div at bounding box center [562, 180] width 211 height 211
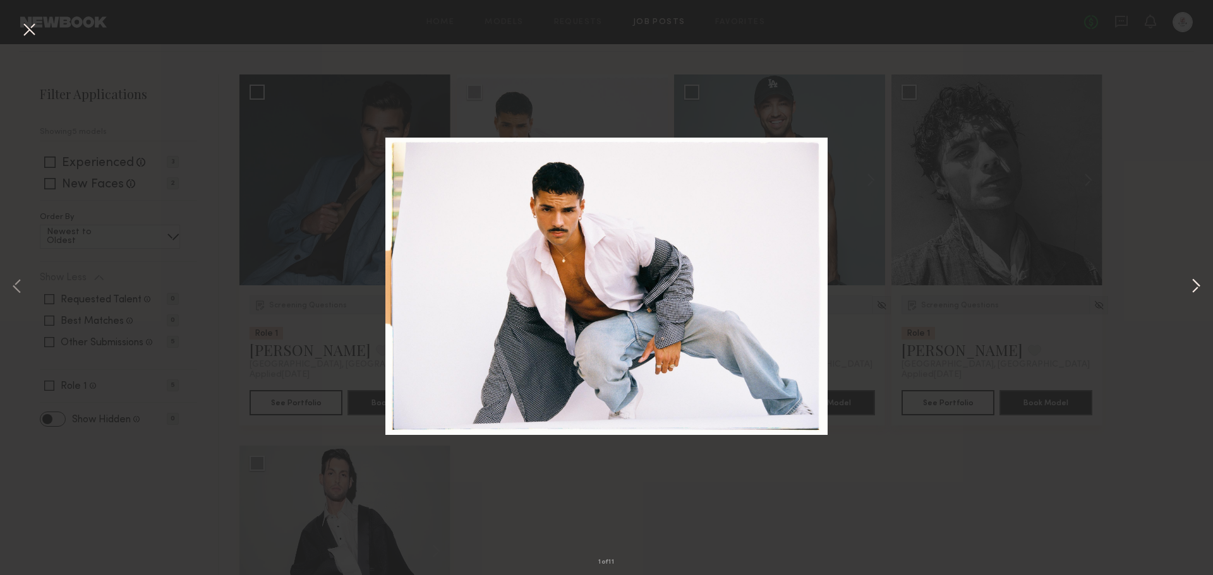
click at [1191, 285] on button at bounding box center [1195, 287] width 15 height 460
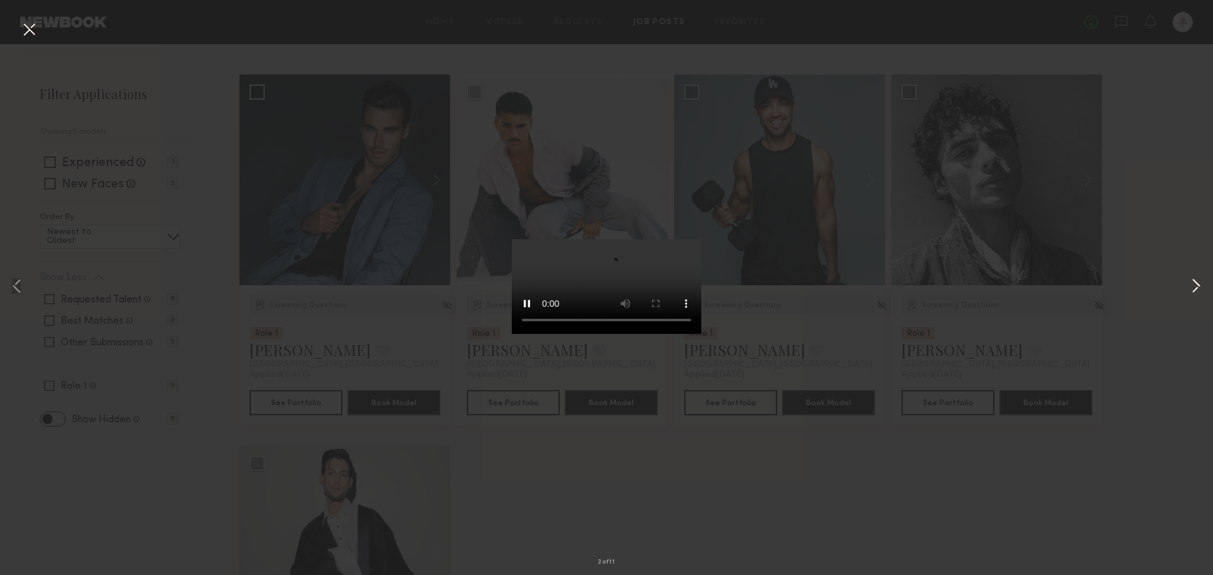
click at [1191, 285] on button at bounding box center [1195, 287] width 15 height 460
click at [1016, 494] on div "3 of 11" at bounding box center [606, 287] width 1213 height 575
click at [30, 33] on button at bounding box center [29, 30] width 20 height 23
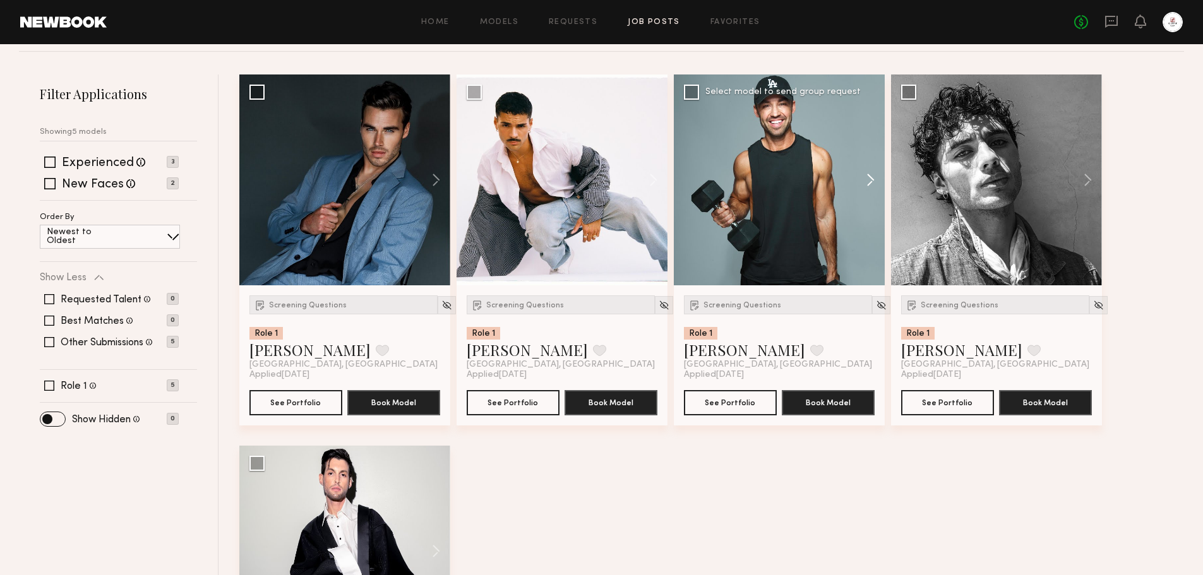
click at [866, 183] on button at bounding box center [864, 180] width 40 height 211
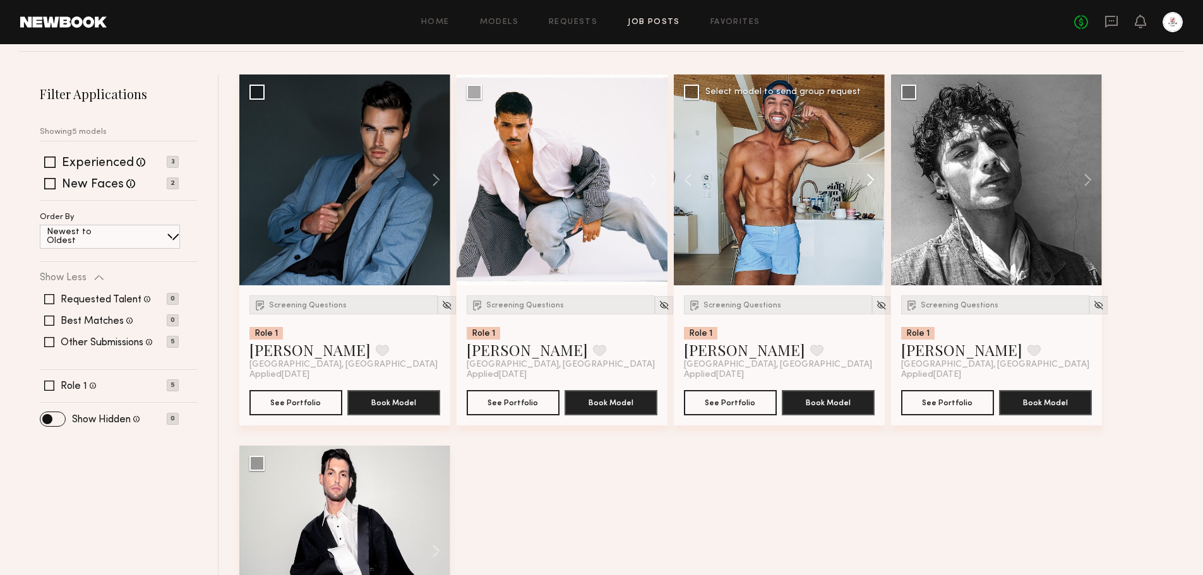
click at [866, 183] on button at bounding box center [864, 180] width 40 height 211
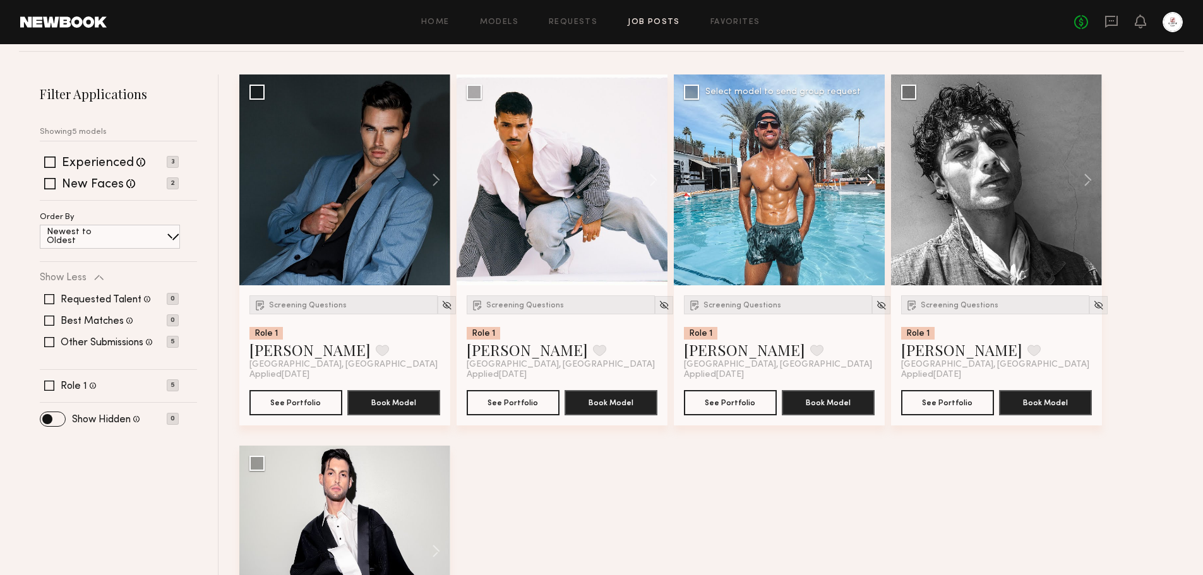
click at [866, 183] on button at bounding box center [864, 180] width 40 height 211
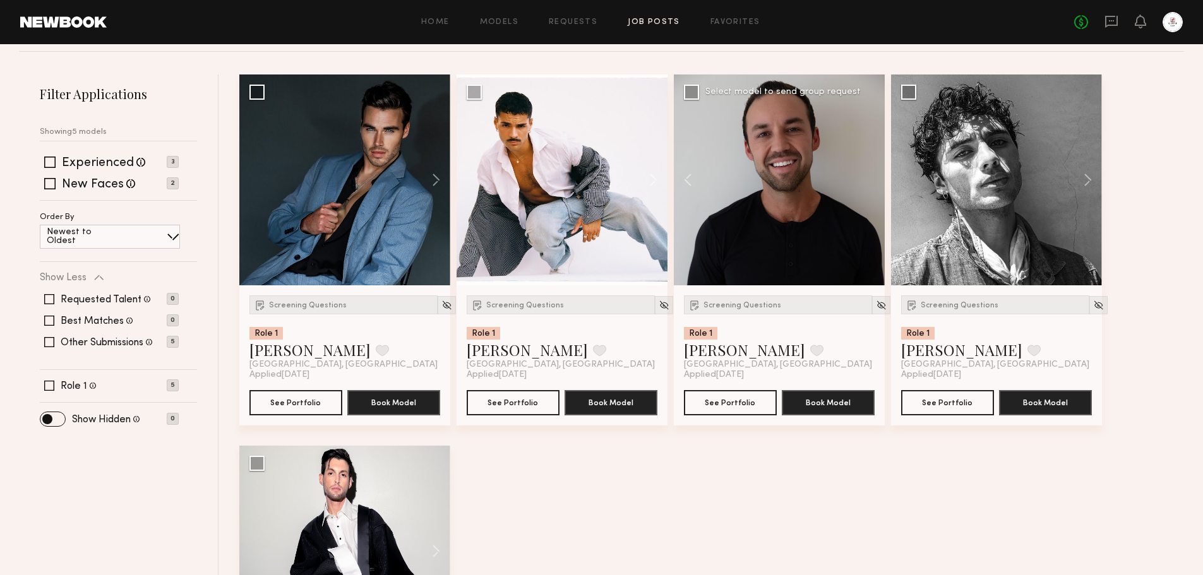
click at [866, 183] on div at bounding box center [779, 180] width 211 height 211
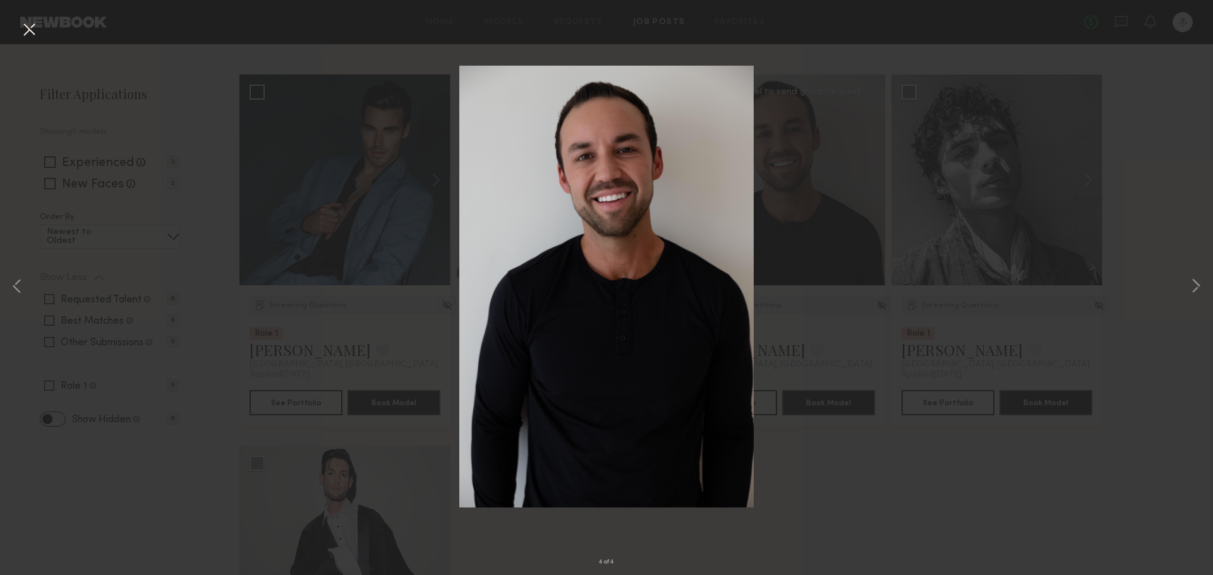
click at [22, 28] on button at bounding box center [29, 30] width 20 height 23
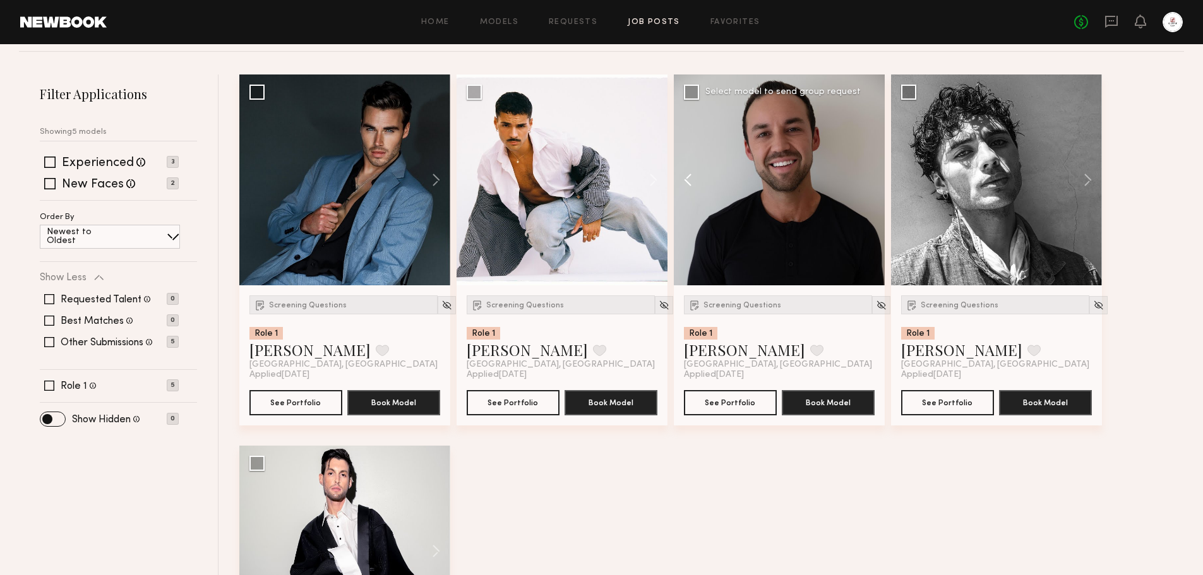
click at [682, 88] on button at bounding box center [694, 180] width 40 height 211
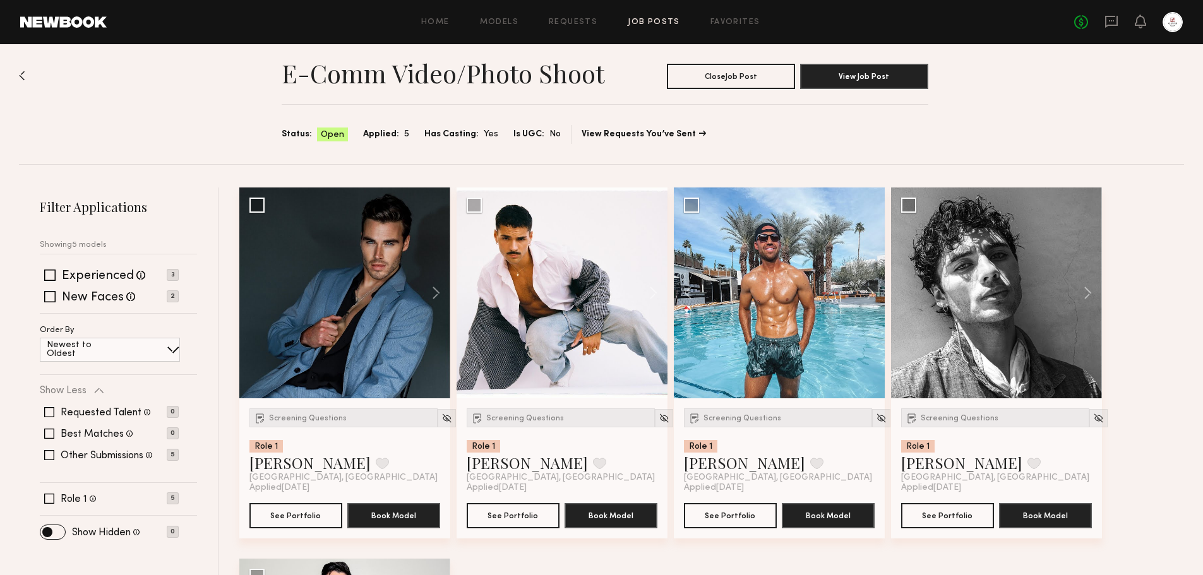
scroll to position [0, 0]
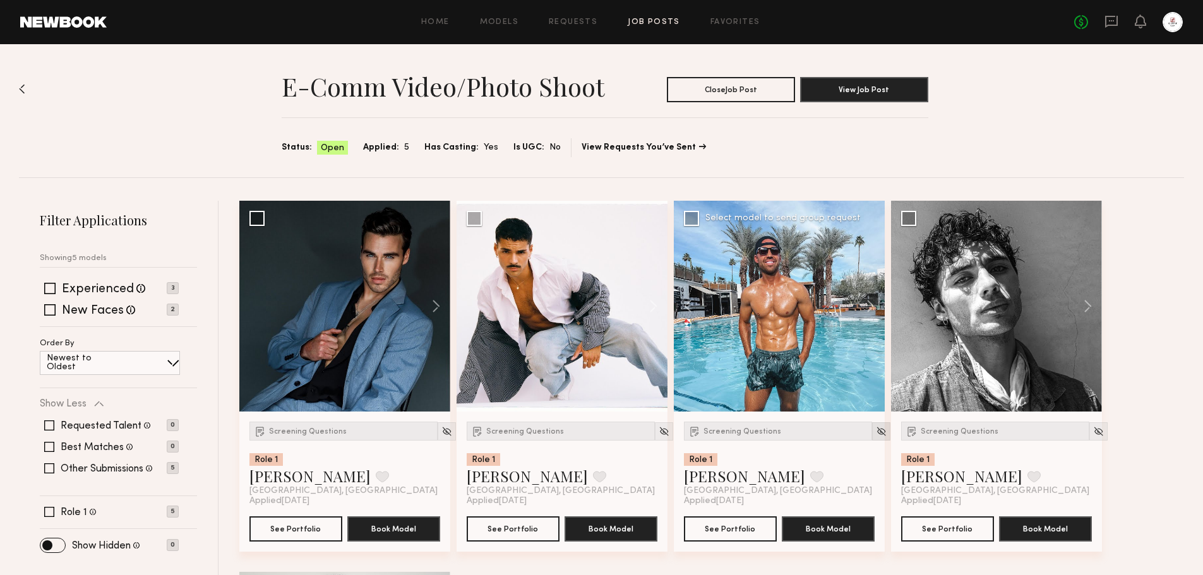
click at [876, 428] on img at bounding box center [881, 431] width 11 height 11
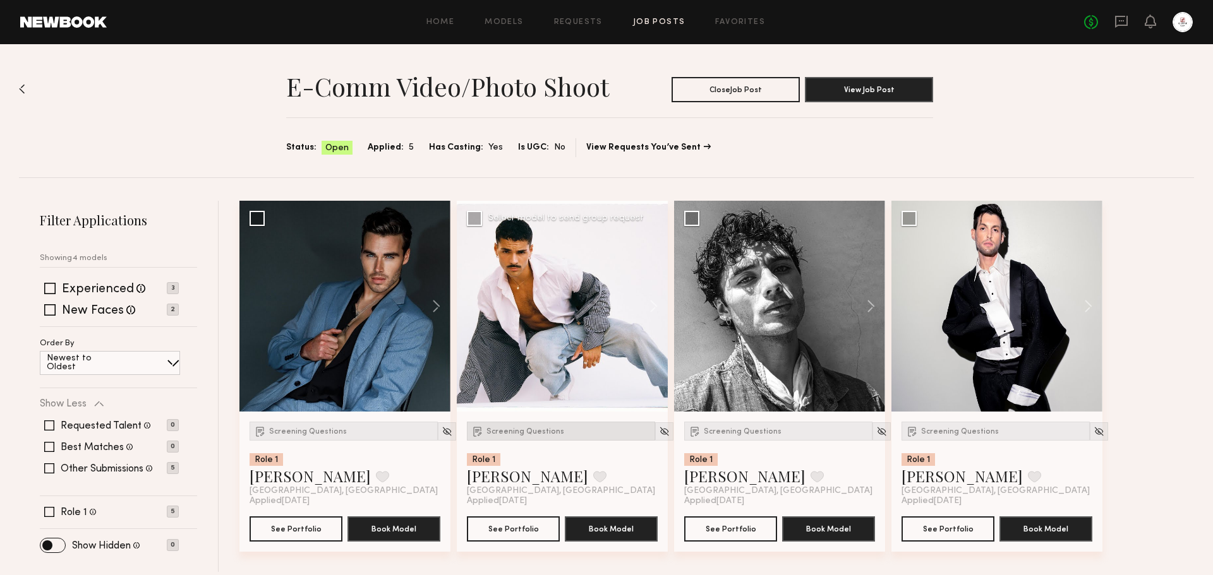
click at [549, 433] on span "Screening Questions" at bounding box center [525, 432] width 78 height 8
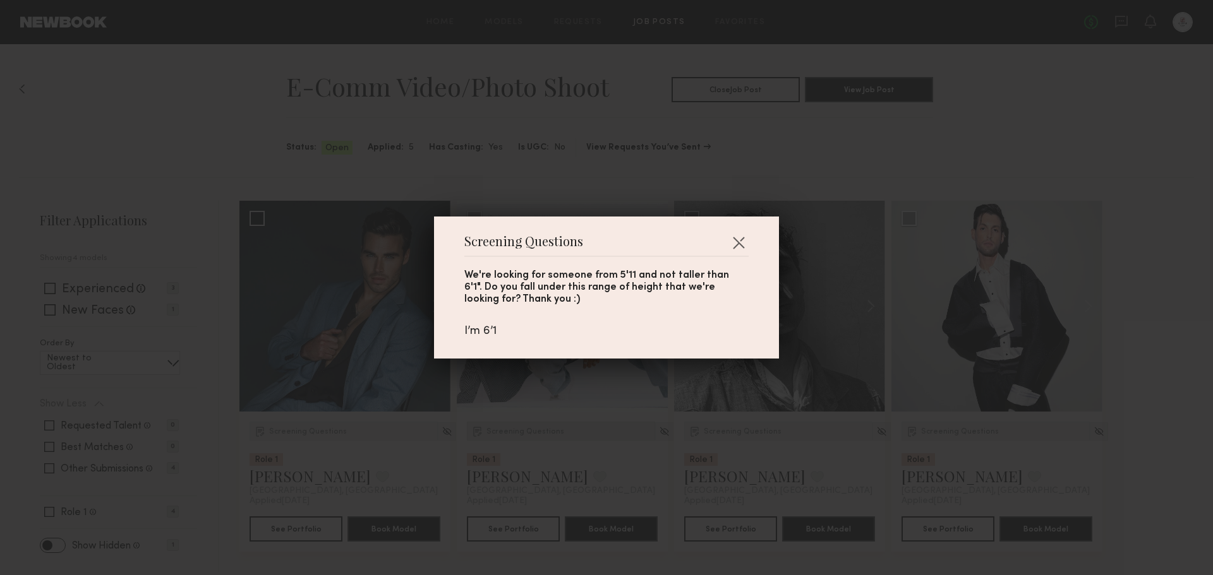
click at [549, 433] on div "Screening Questions We're looking for someone from 5'11 and not taller than 6'1…" at bounding box center [606, 287] width 1213 height 575
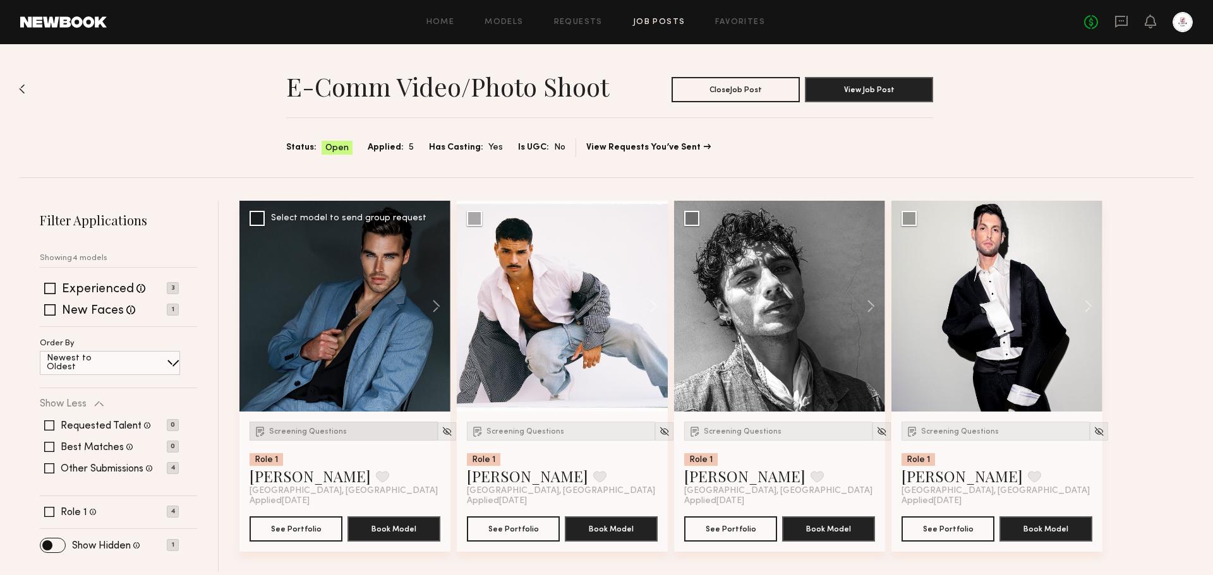
click at [287, 432] on span "Screening Questions" at bounding box center [308, 432] width 78 height 8
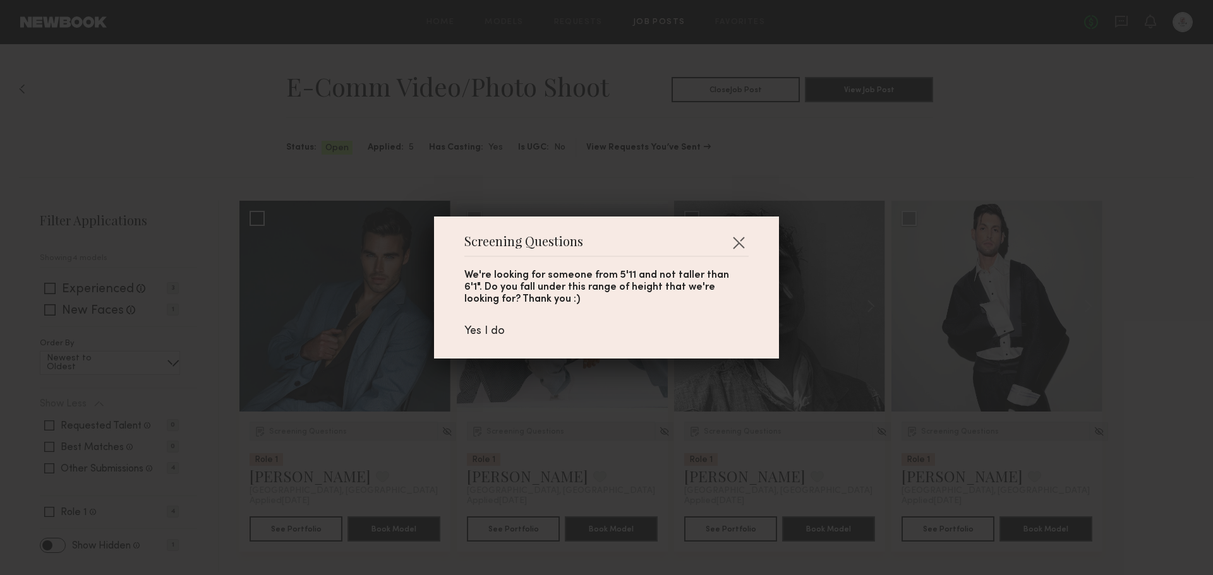
click at [625, 442] on div "Screening Questions We're looking for someone from 5'11 and not taller than 6'1…" at bounding box center [606, 287] width 1213 height 575
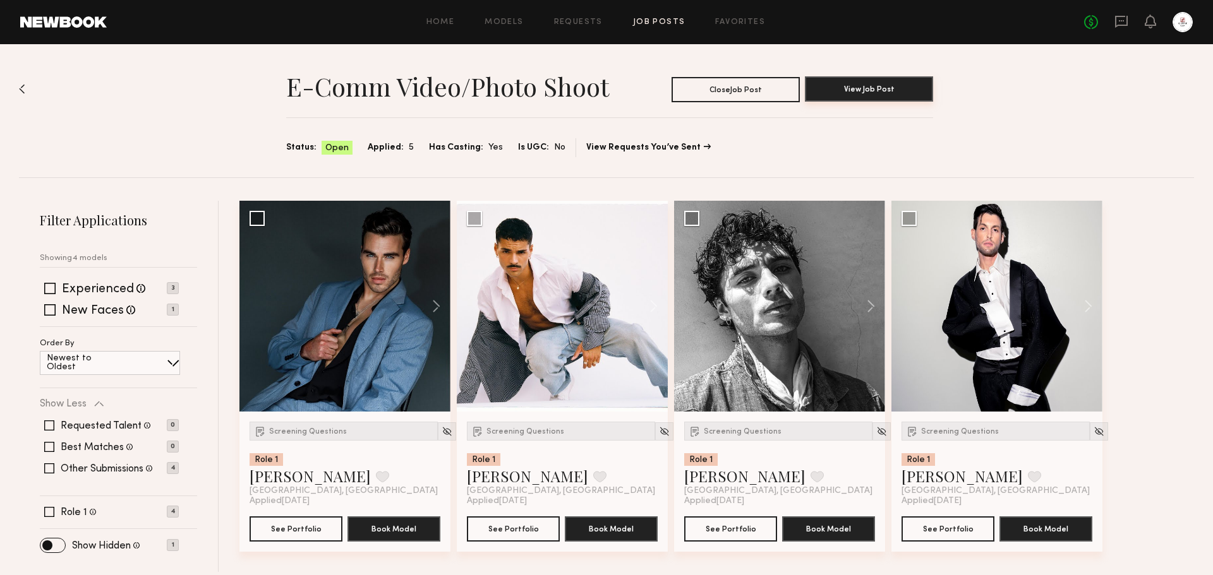
click at [914, 95] on button "View Job Post" at bounding box center [869, 88] width 128 height 25
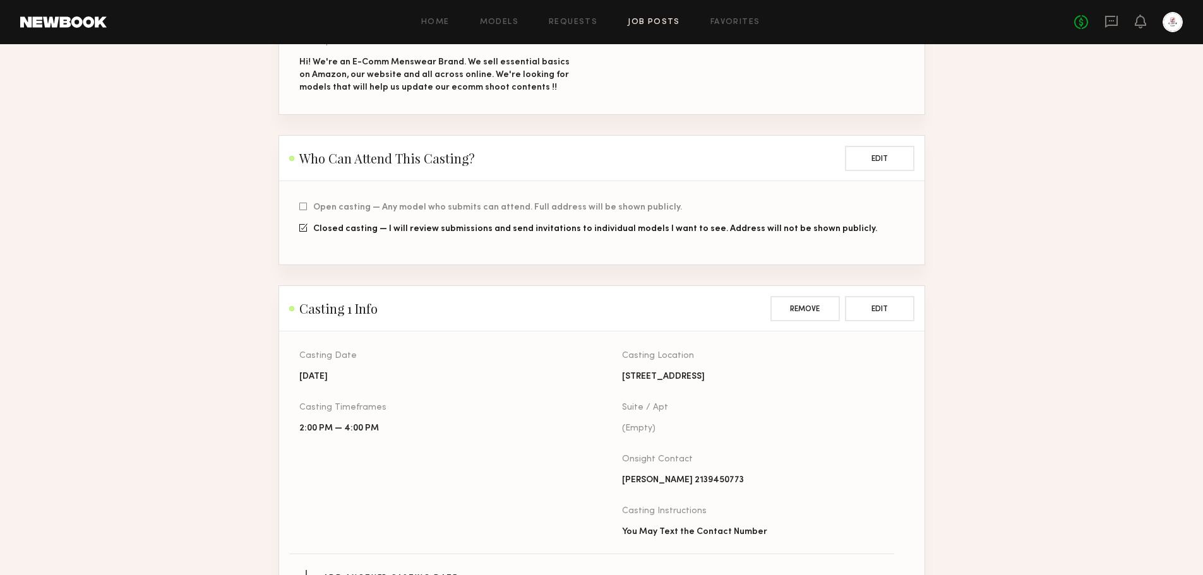
scroll to position [21, 0]
